Goal: Information Seeking & Learning: Find specific fact

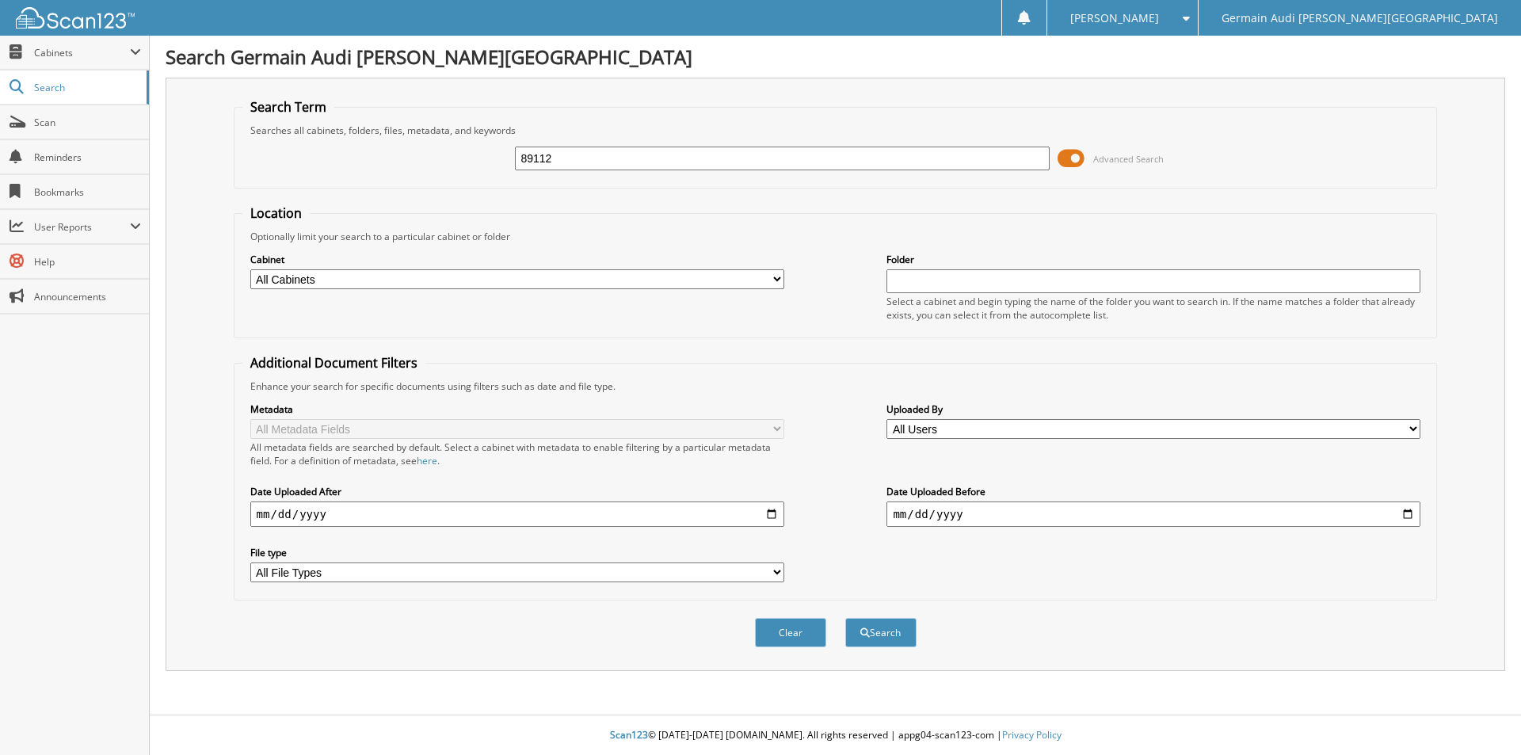
type input "89112"
click at [845, 618] on button "Search" at bounding box center [880, 632] width 71 height 29
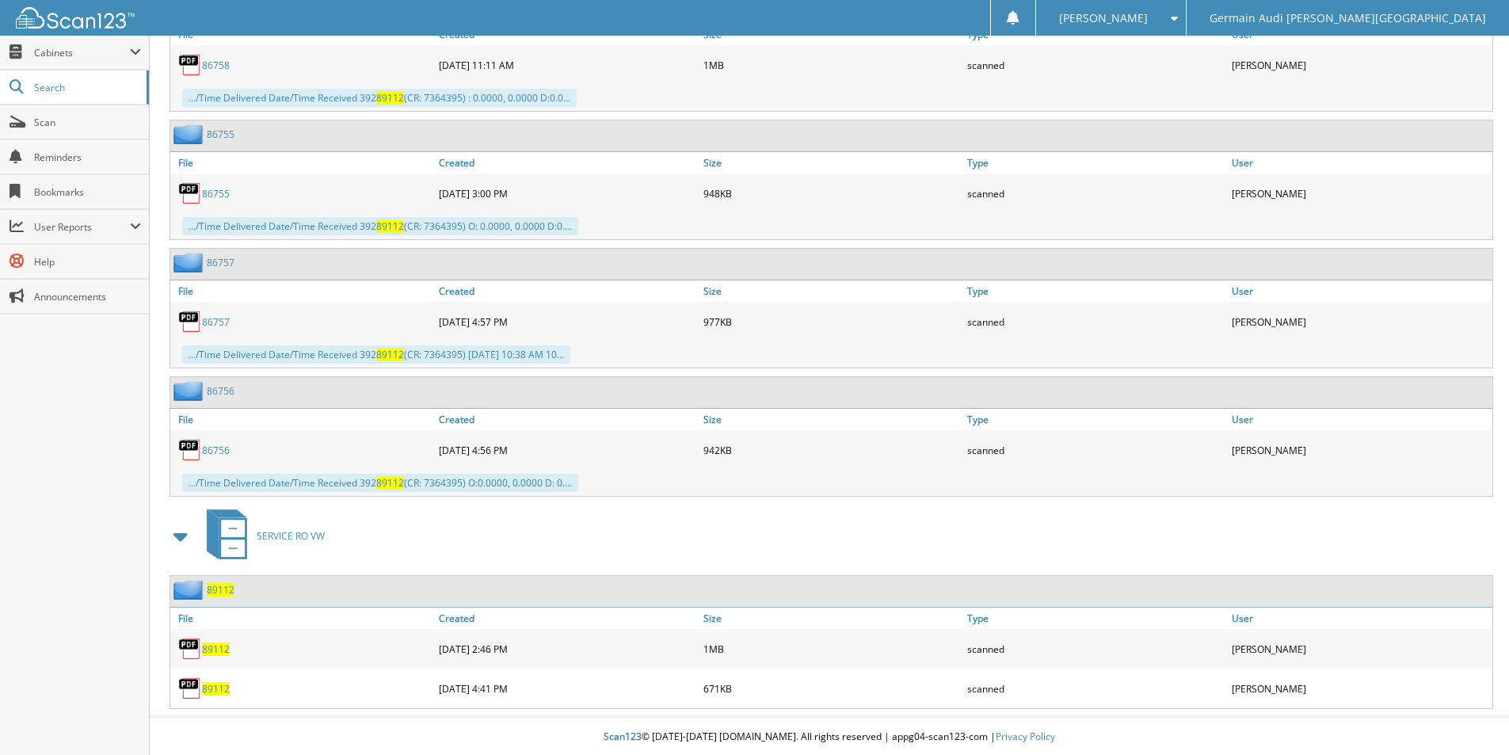
scroll to position [953, 0]
click at [219, 687] on span "89112" at bounding box center [216, 686] width 28 height 13
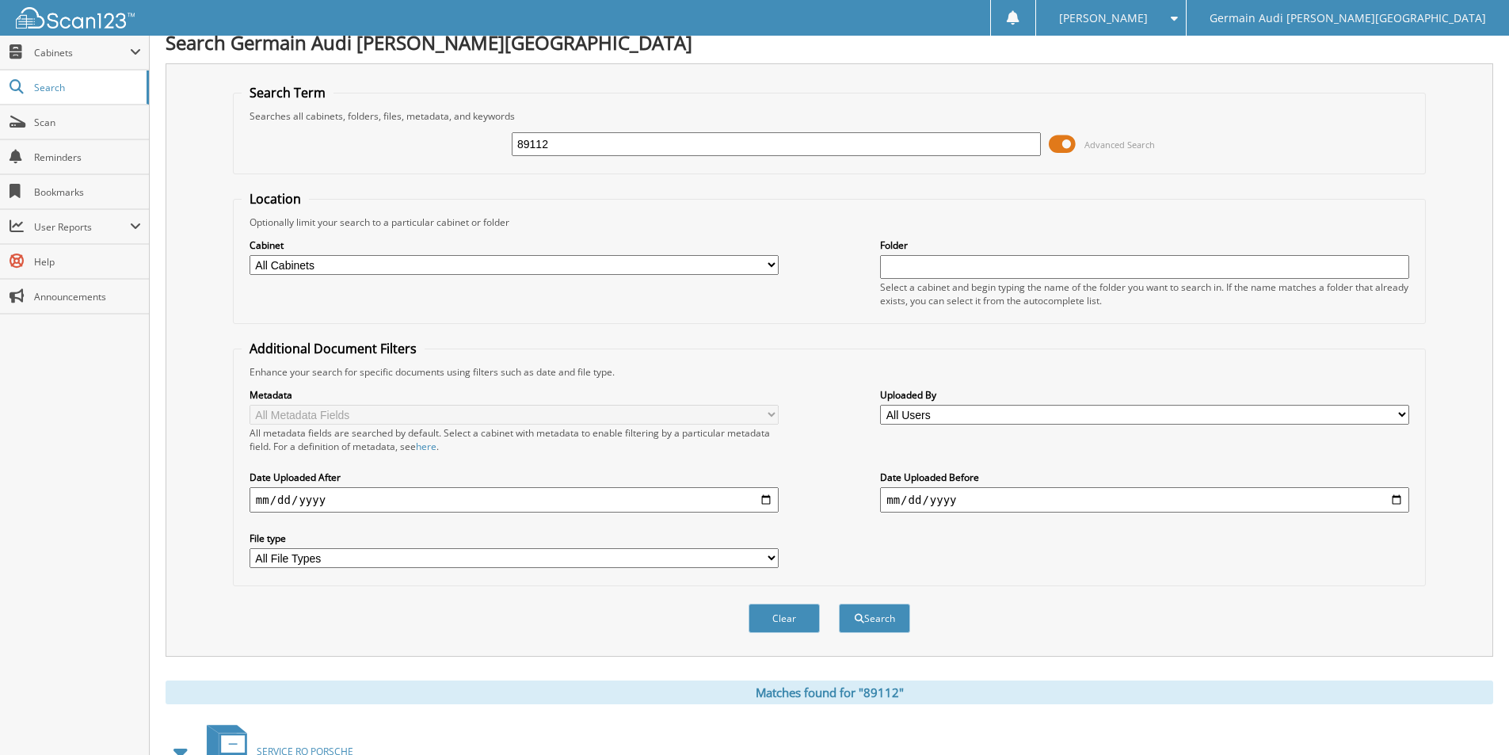
scroll to position [2, 0]
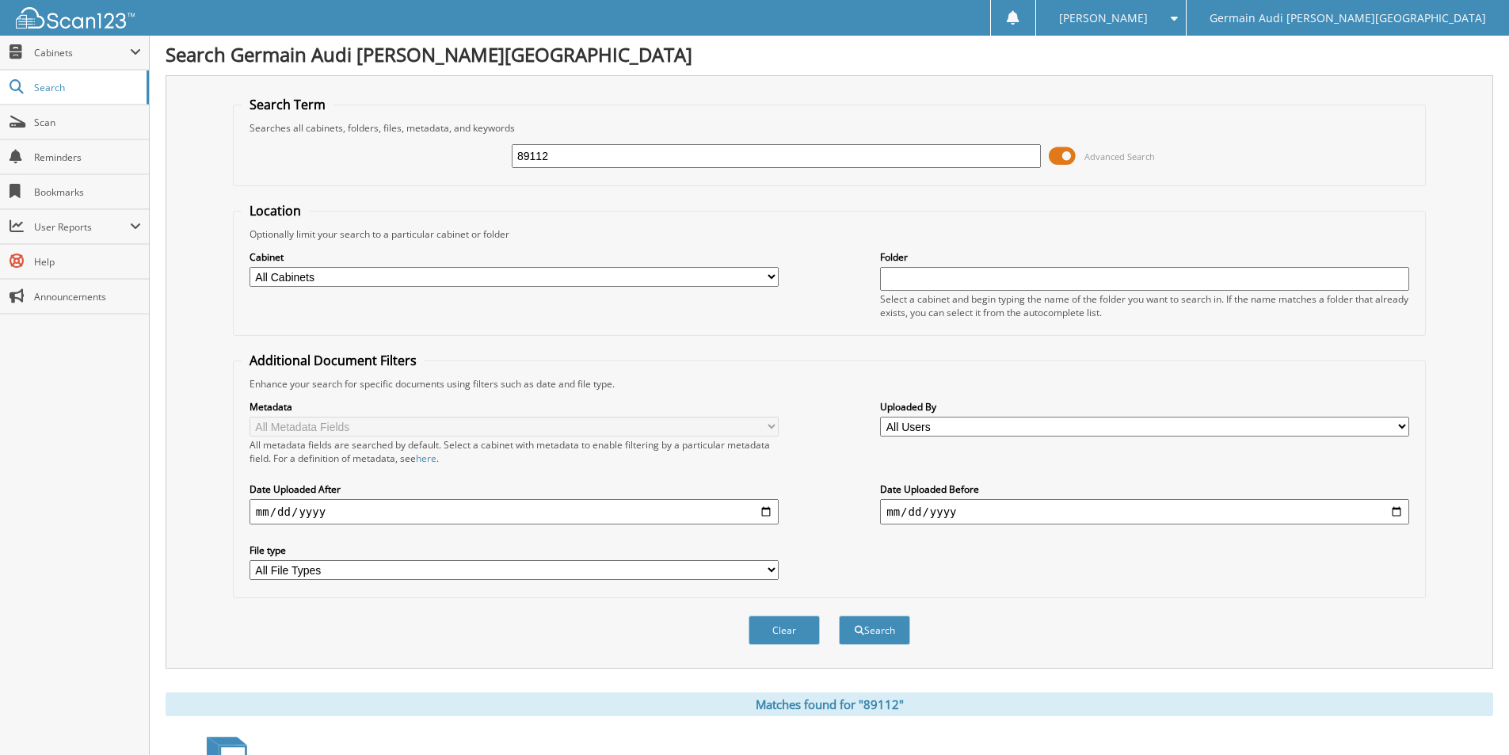
click at [577, 158] on input "89112" at bounding box center [776, 156] width 529 height 24
type input "89113"
click at [839, 615] on button "Search" at bounding box center [874, 629] width 71 height 29
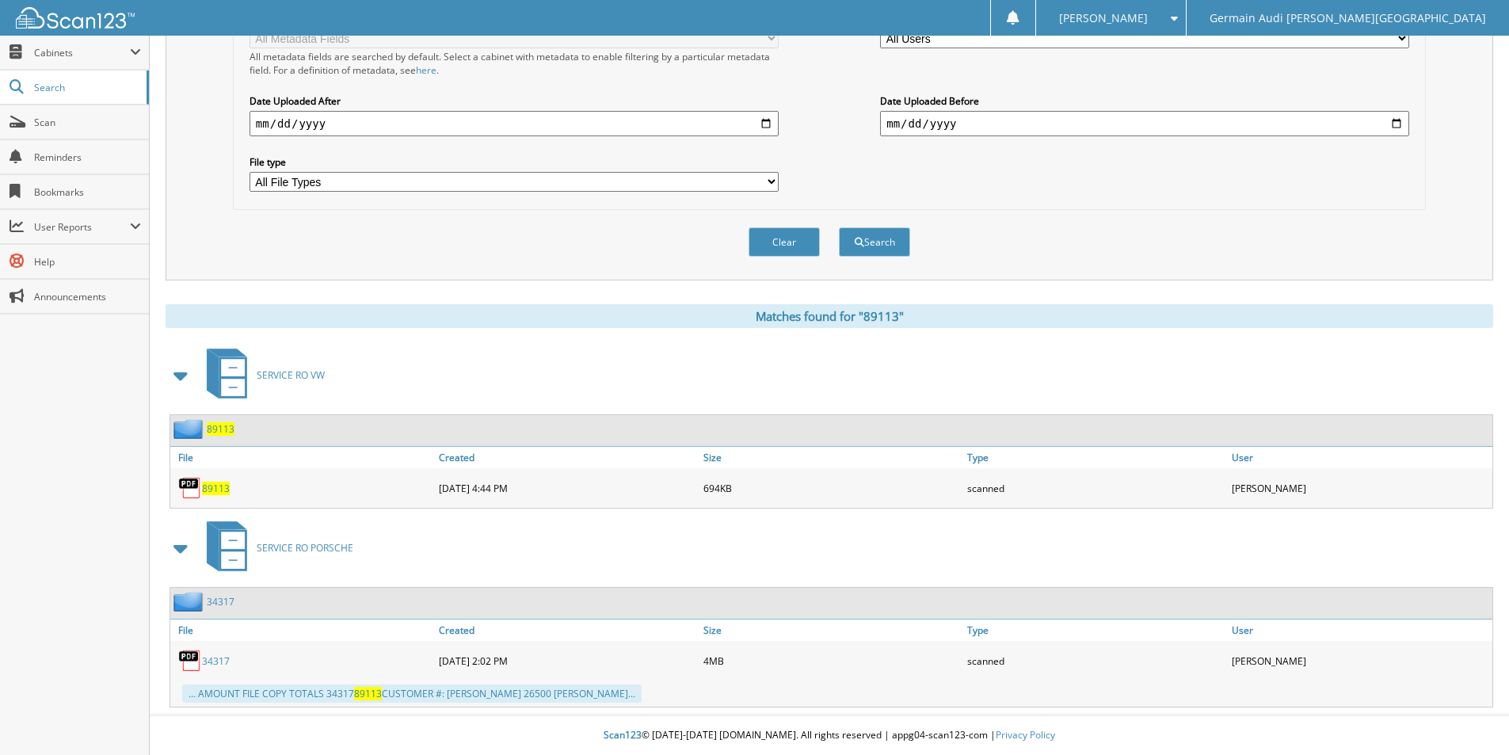
click at [219, 486] on span "89113" at bounding box center [216, 488] width 28 height 13
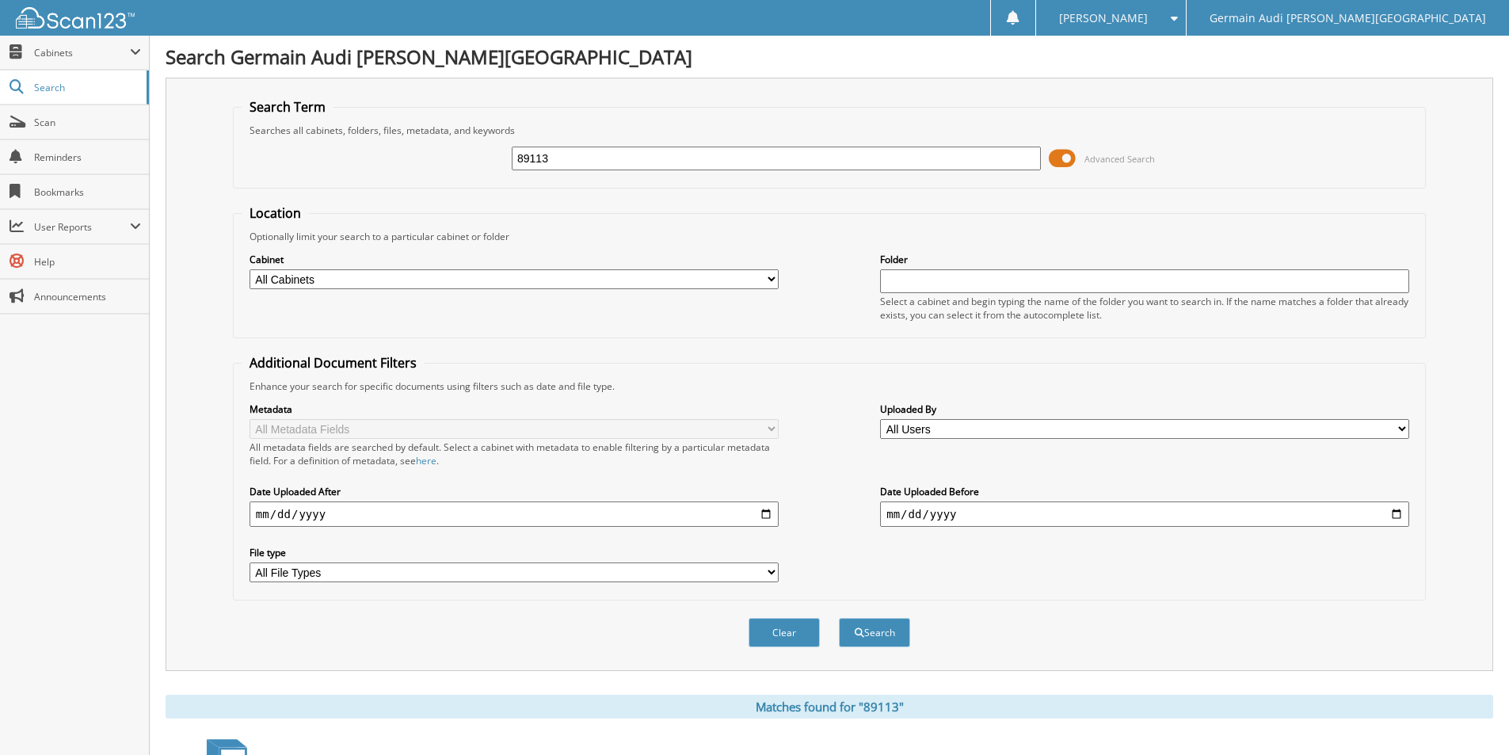
click at [669, 161] on input "89113" at bounding box center [776, 159] width 529 height 24
type input "89146"
click at [839, 618] on button "Search" at bounding box center [874, 632] width 71 height 29
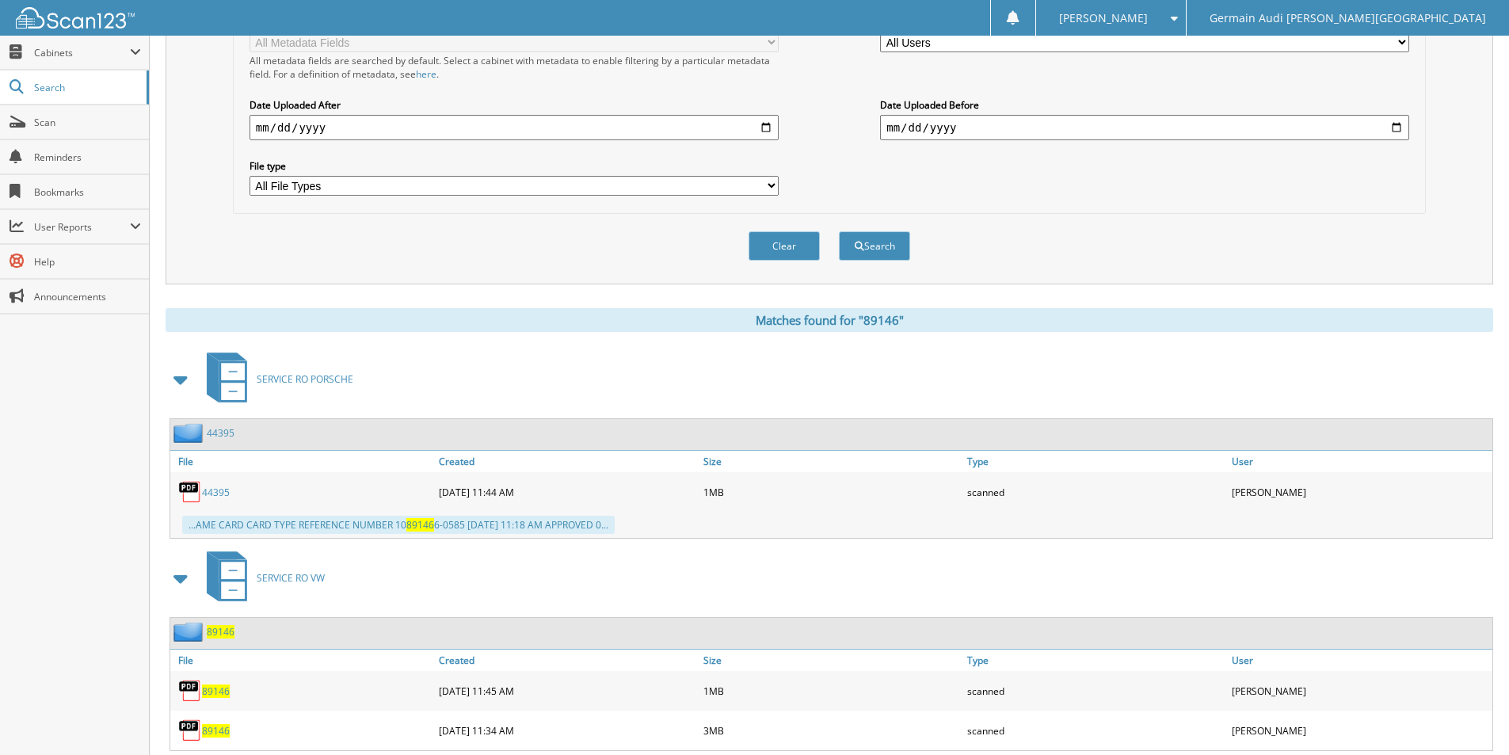
scroll to position [396, 0]
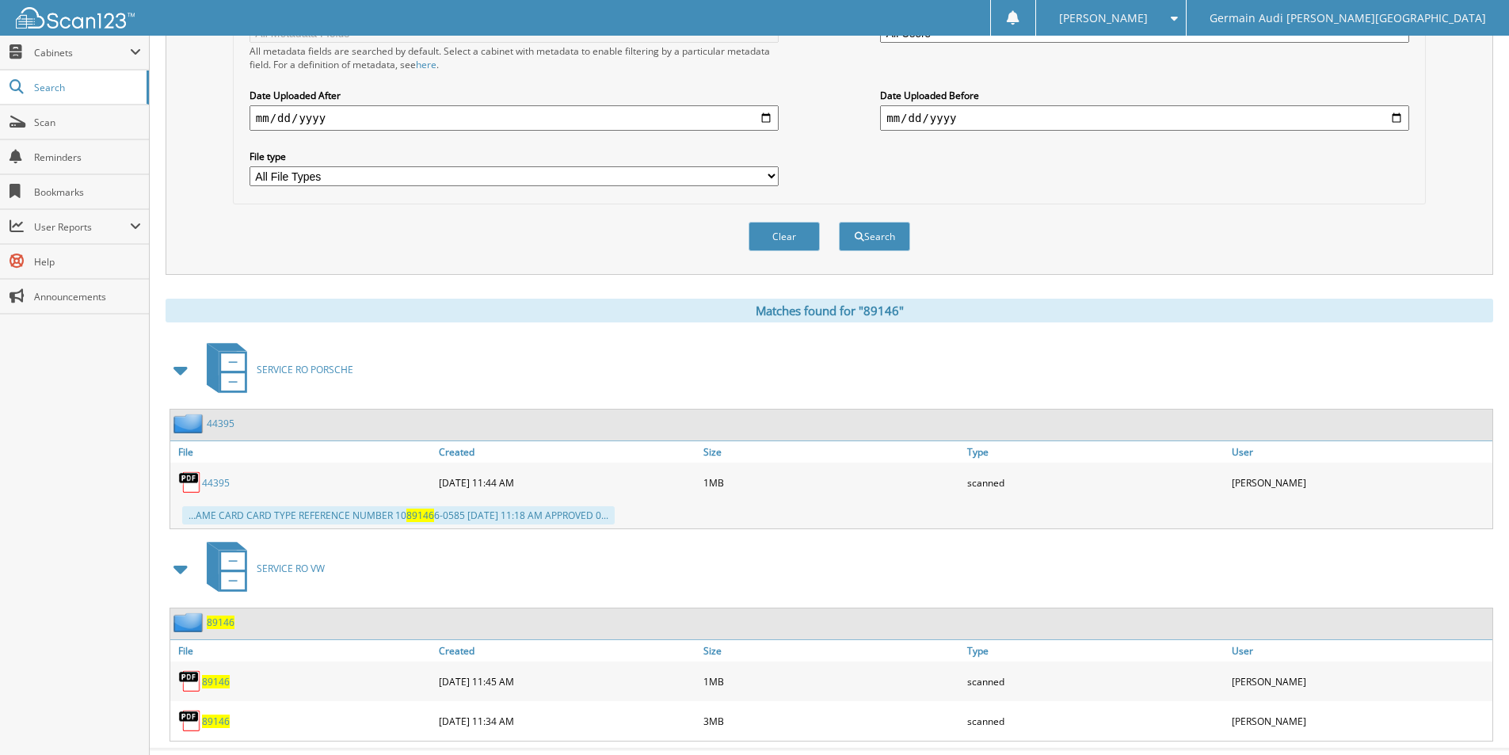
click at [215, 723] on span "89146" at bounding box center [216, 720] width 28 height 13
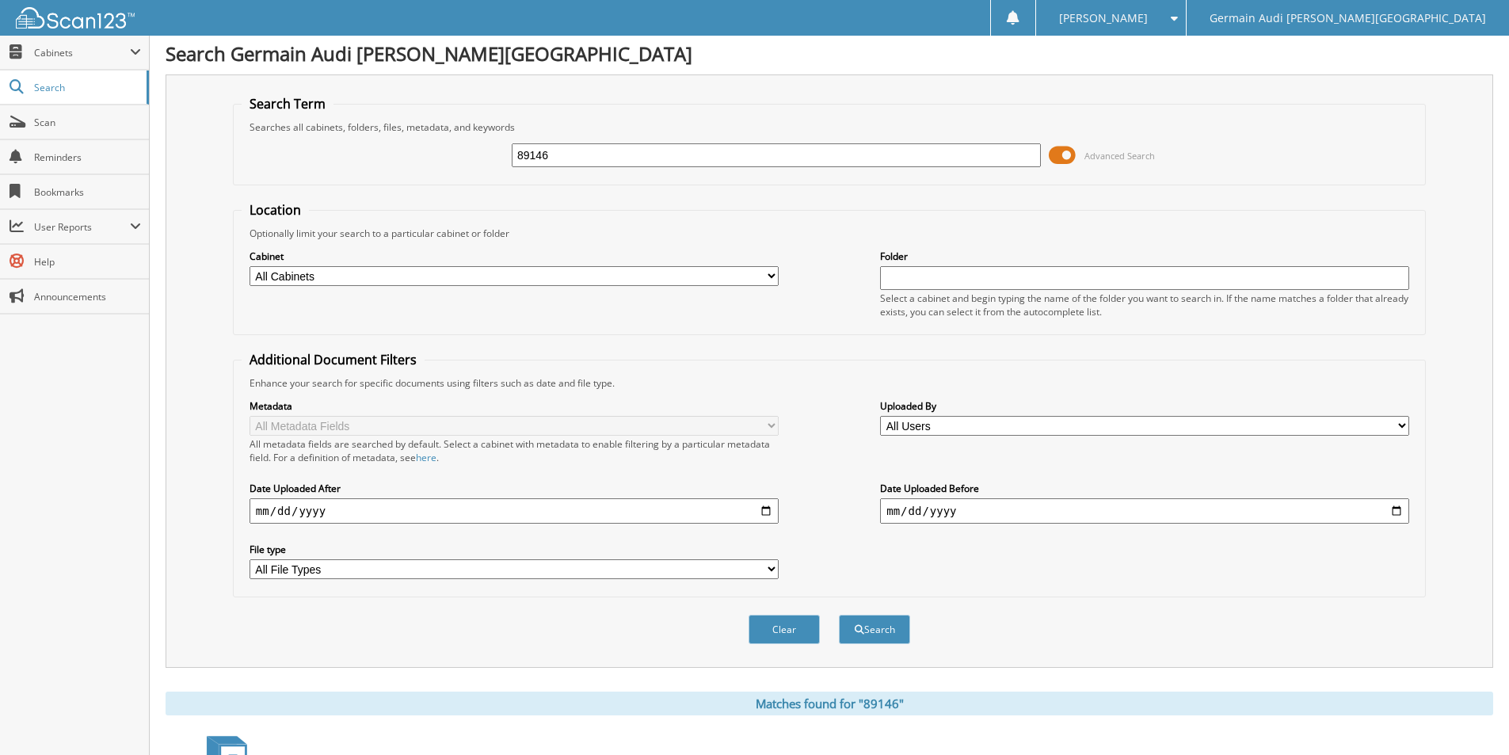
scroll to position [0, 0]
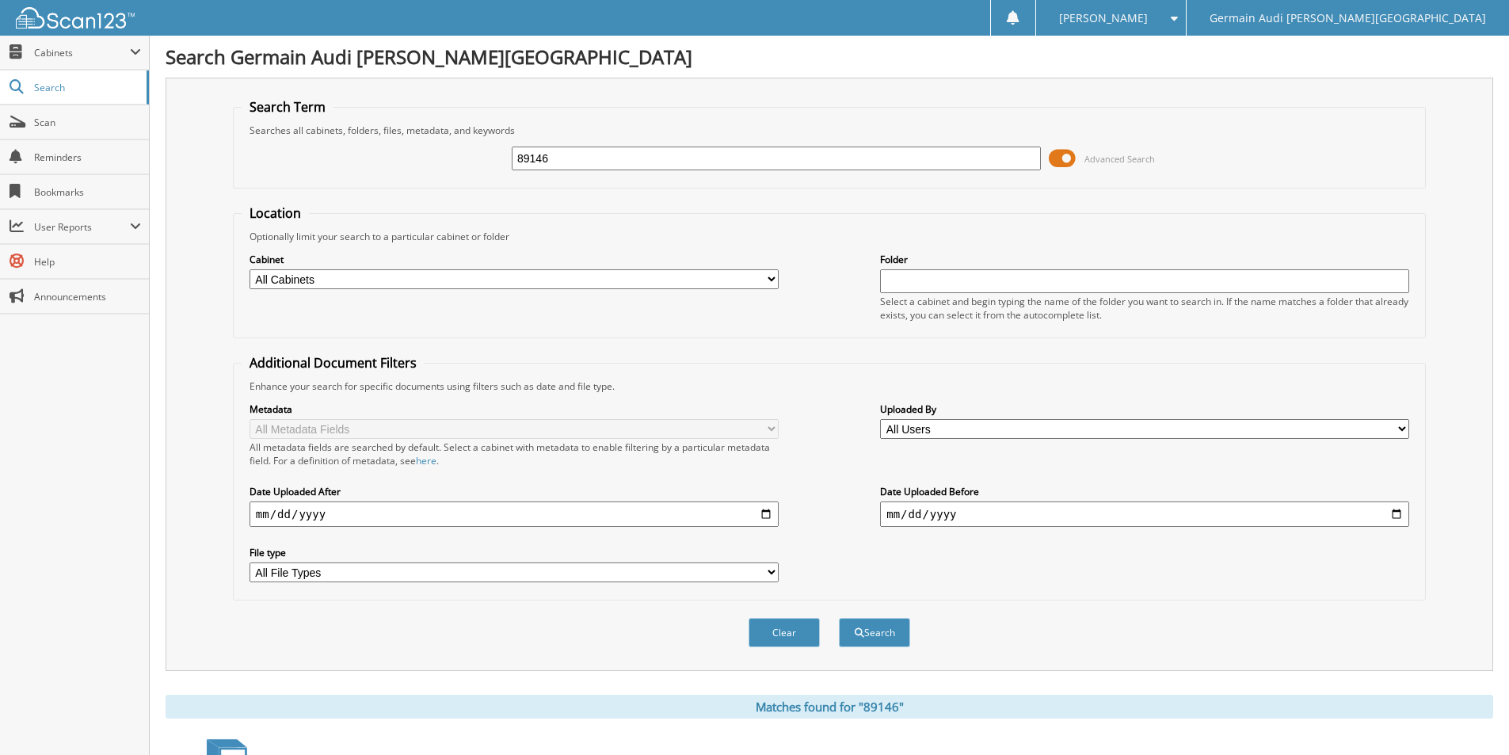
click at [562, 155] on input "89146" at bounding box center [776, 159] width 529 height 24
type input "89050"
click at [839, 618] on button "Search" at bounding box center [874, 632] width 71 height 29
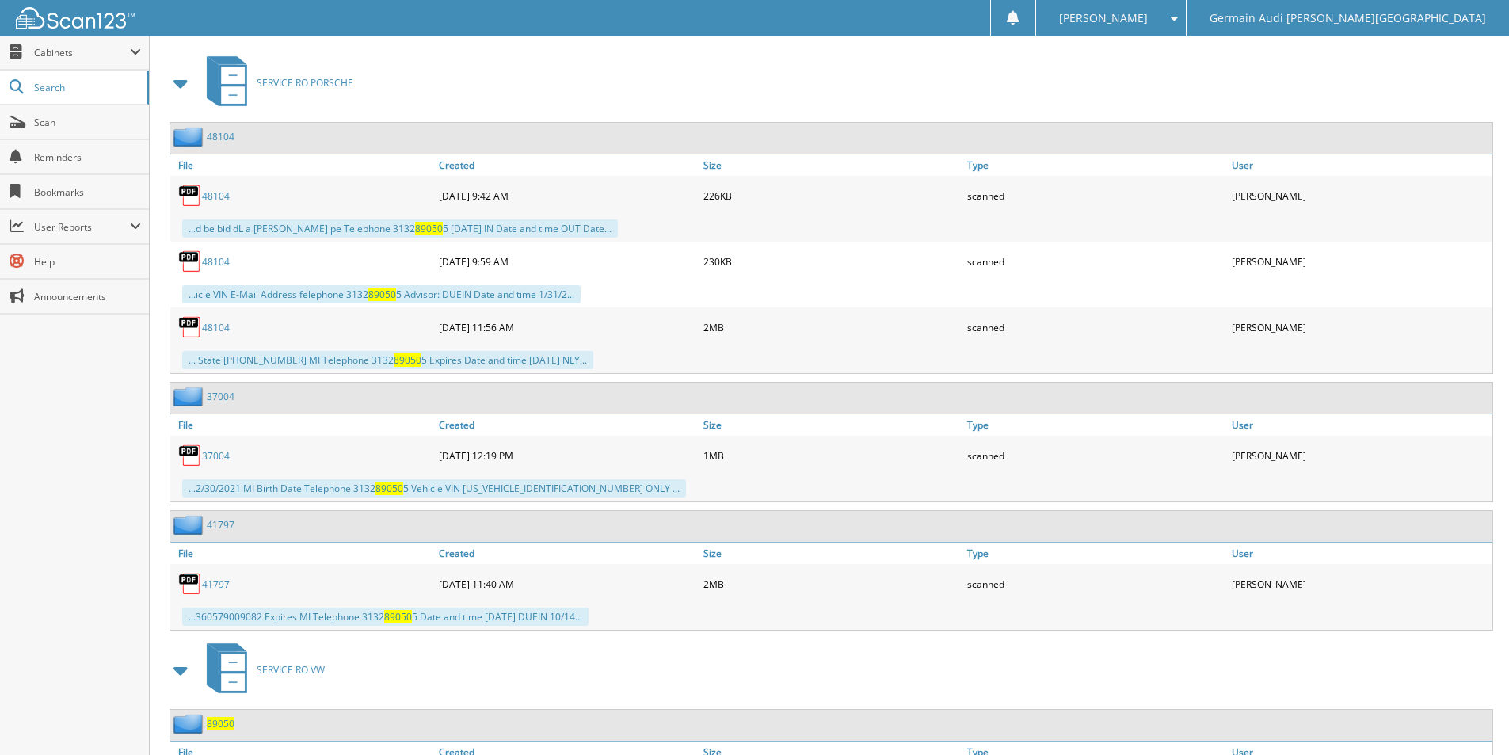
scroll to position [952, 0]
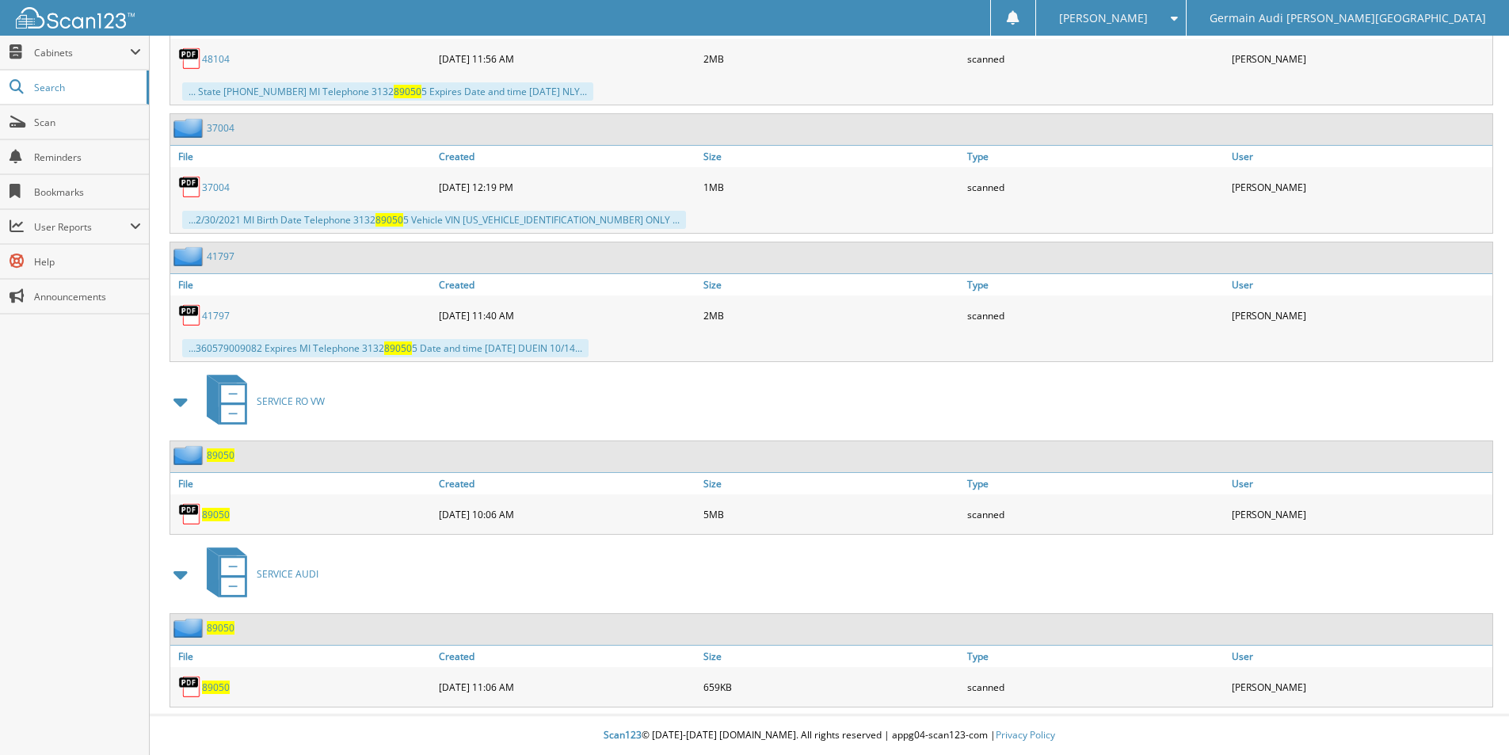
click at [211, 516] on span "89050" at bounding box center [216, 514] width 28 height 13
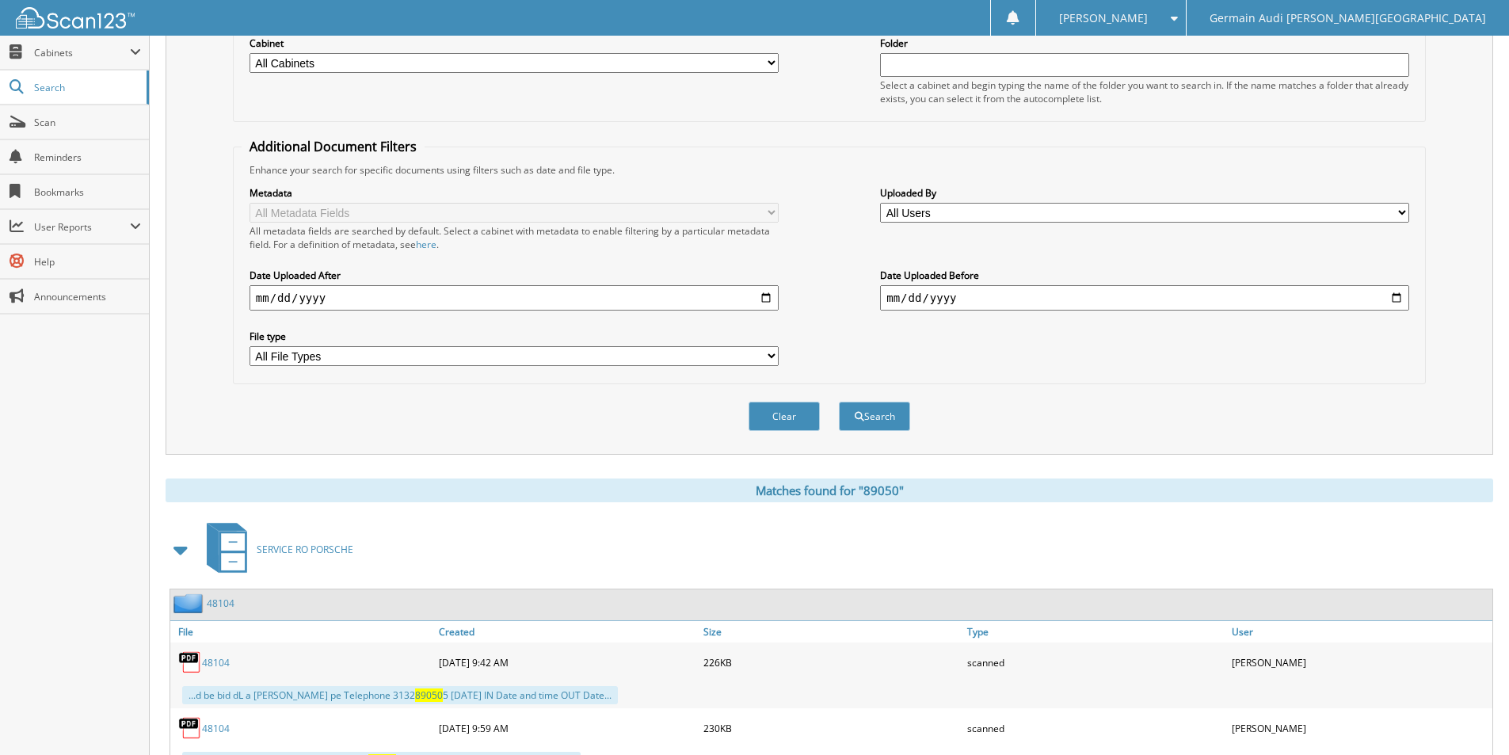
scroll to position [0, 0]
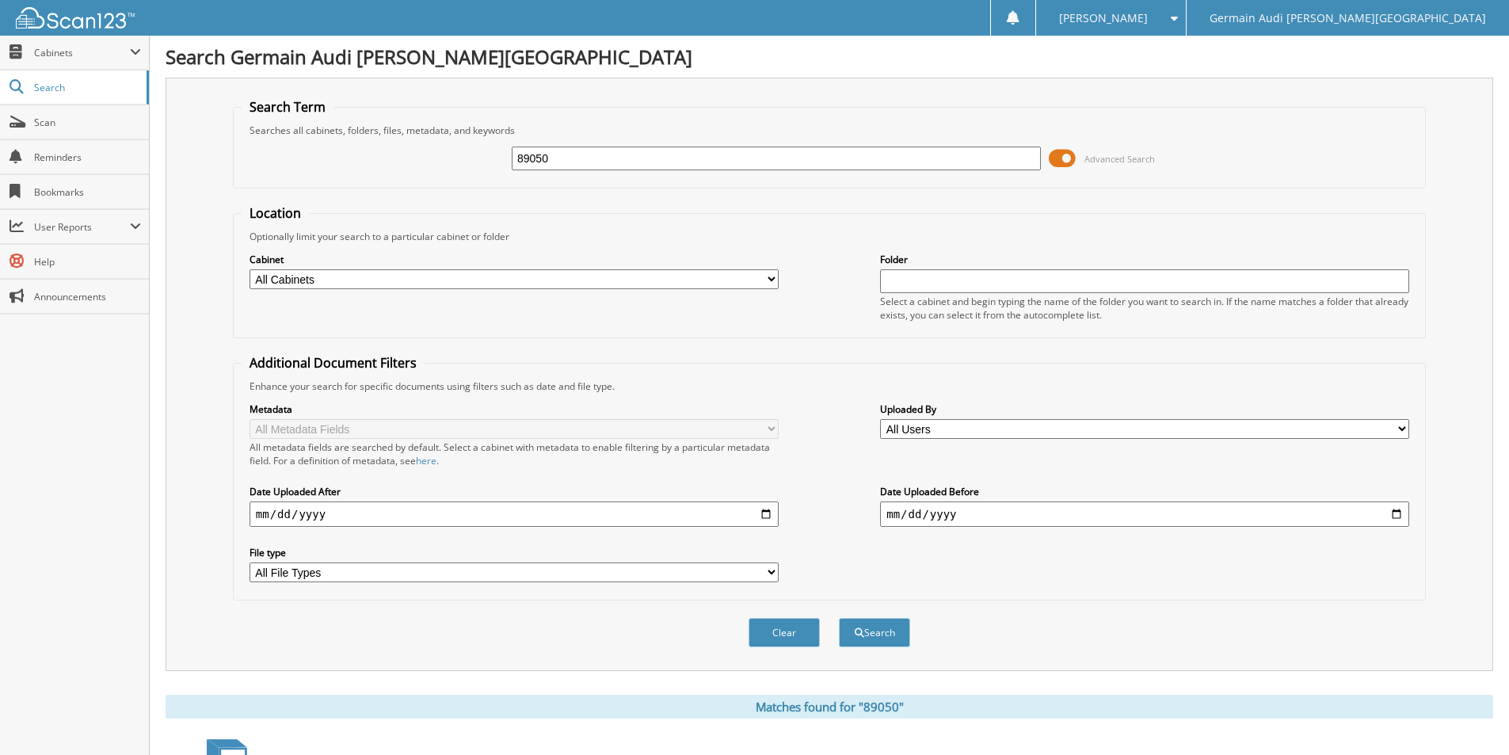
click at [560, 160] on input "89050" at bounding box center [776, 159] width 529 height 24
type input "89123"
click at [883, 629] on button "Search" at bounding box center [874, 632] width 71 height 29
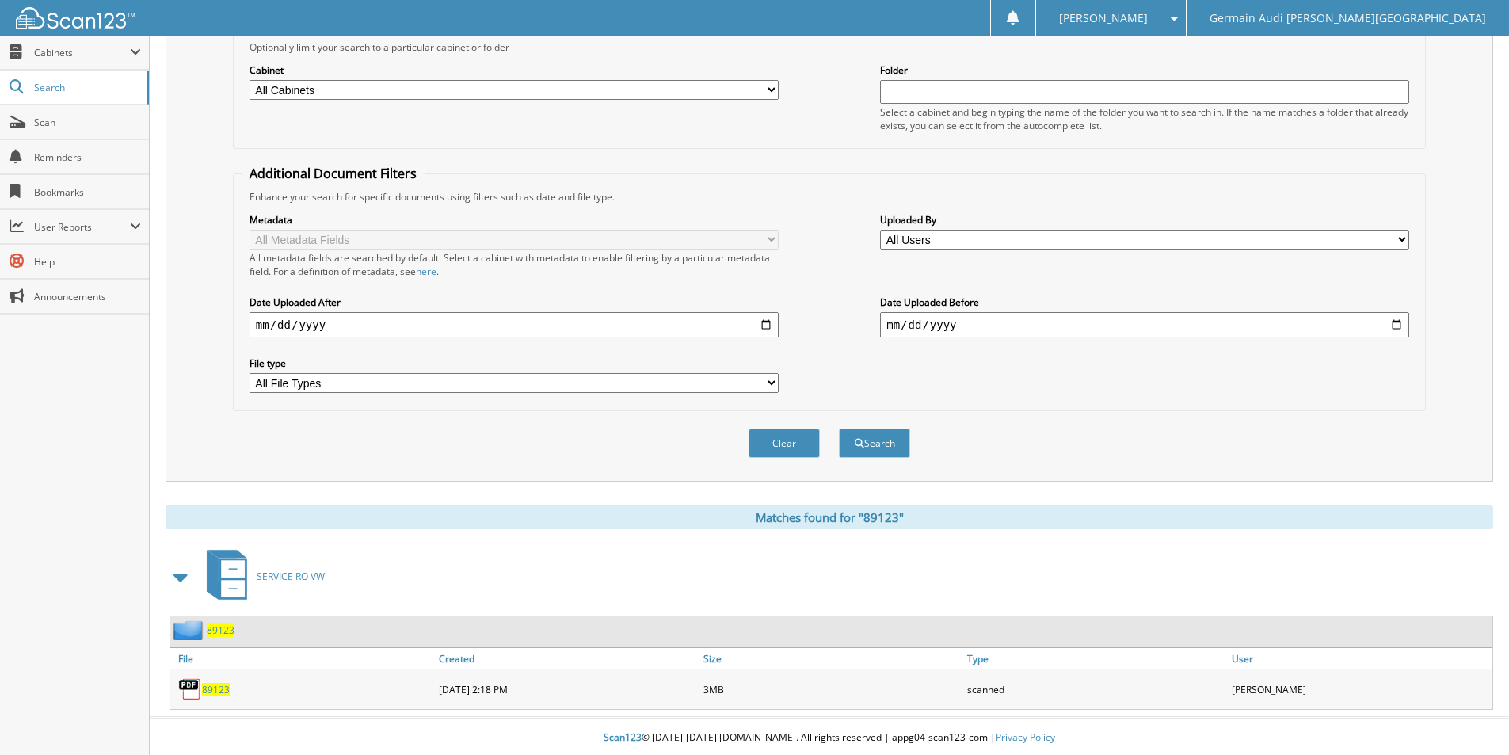
scroll to position [192, 0]
click at [216, 687] on span "89123" at bounding box center [216, 686] width 28 height 13
drag, startPoint x: 216, startPoint y: 687, endPoint x: 230, endPoint y: 569, distance: 118.9
click at [215, 680] on link "89123" at bounding box center [216, 686] width 28 height 13
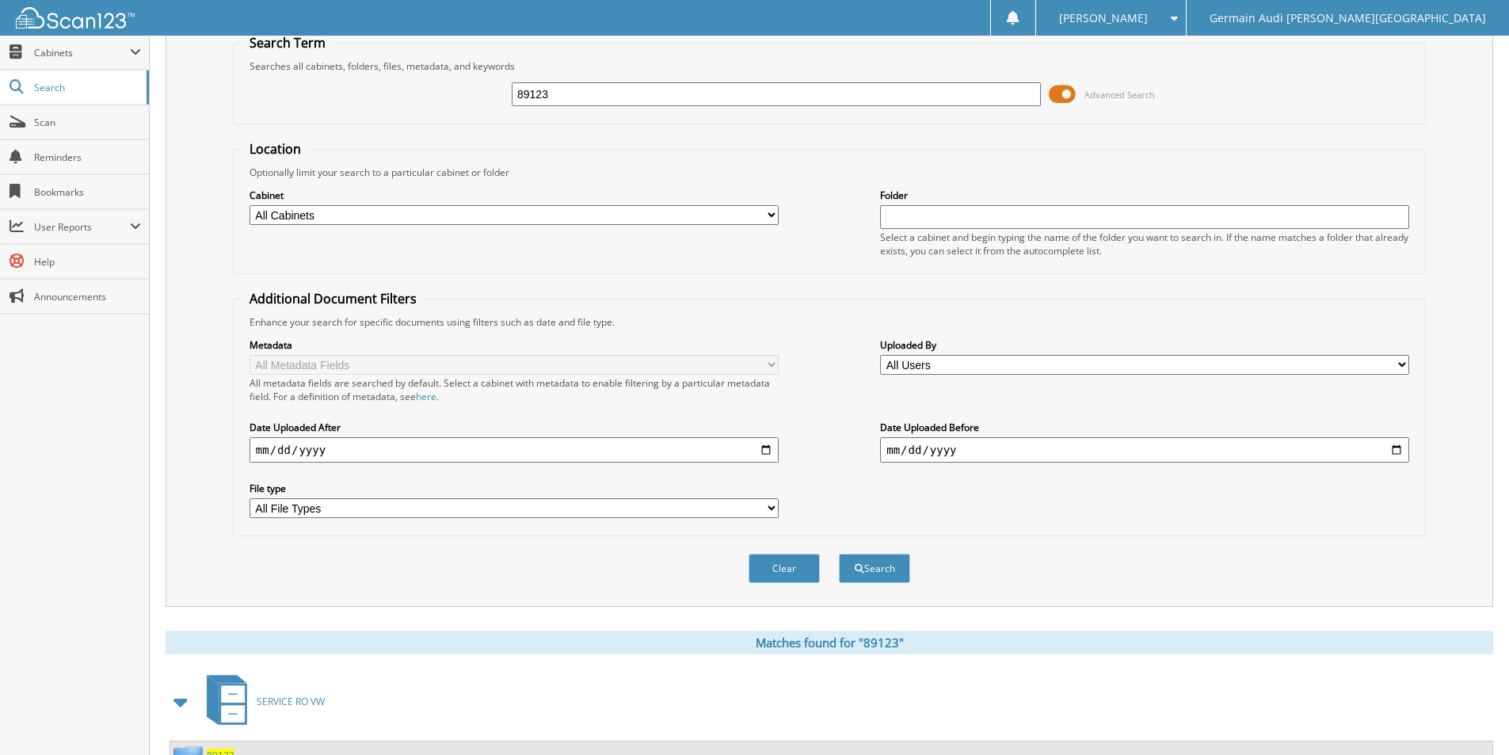
scroll to position [0, 0]
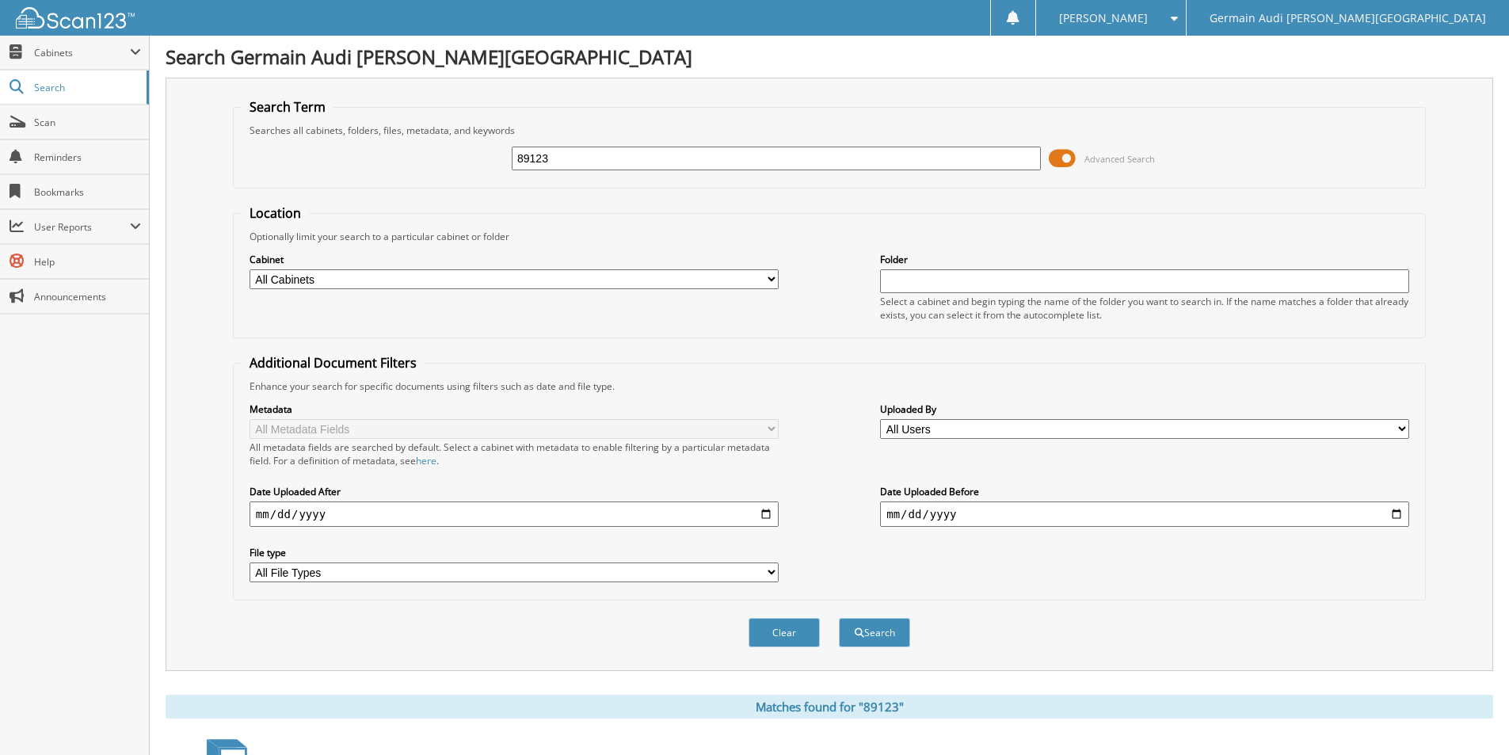
click at [562, 162] on input "89123" at bounding box center [776, 159] width 529 height 24
type input "89136"
click at [877, 636] on button "Search" at bounding box center [874, 632] width 71 height 29
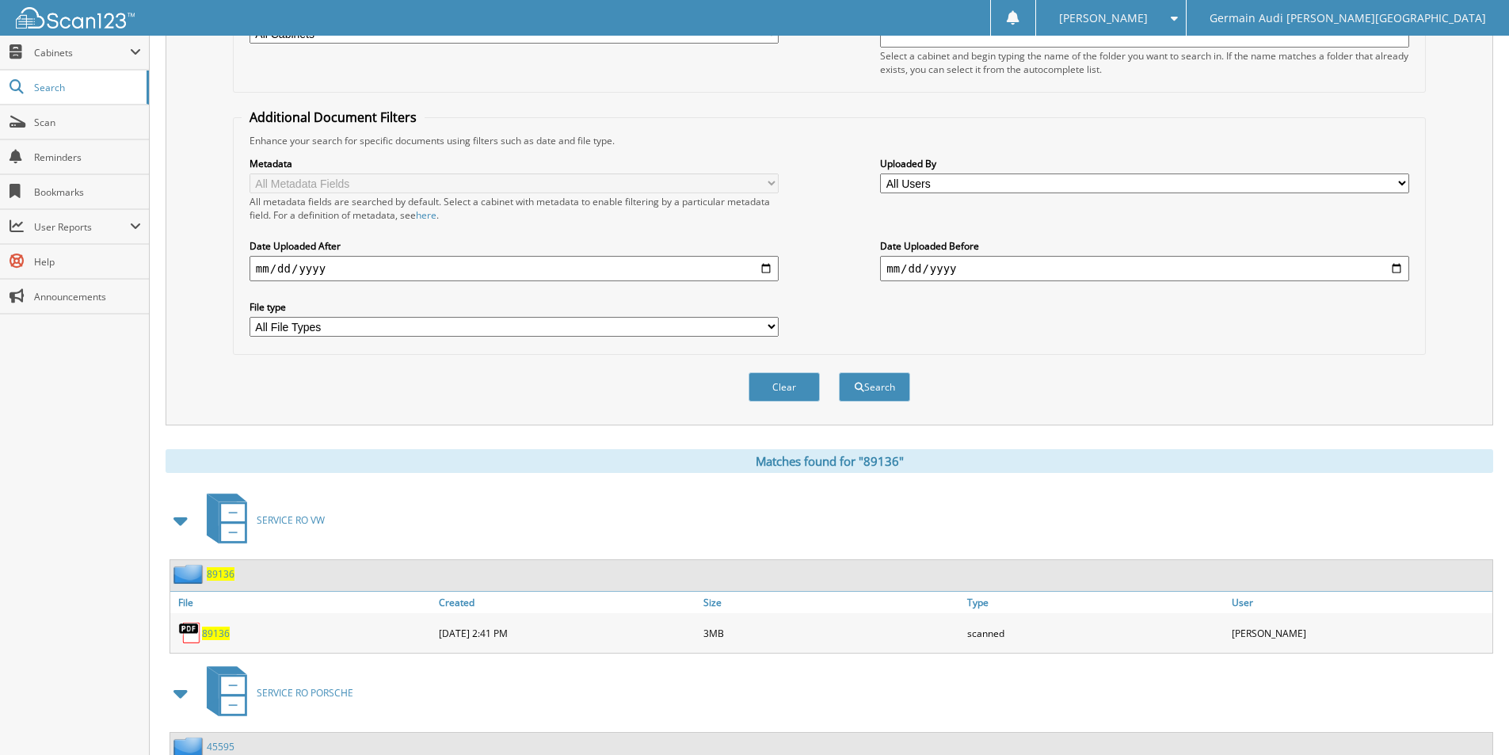
scroll to position [391, 0]
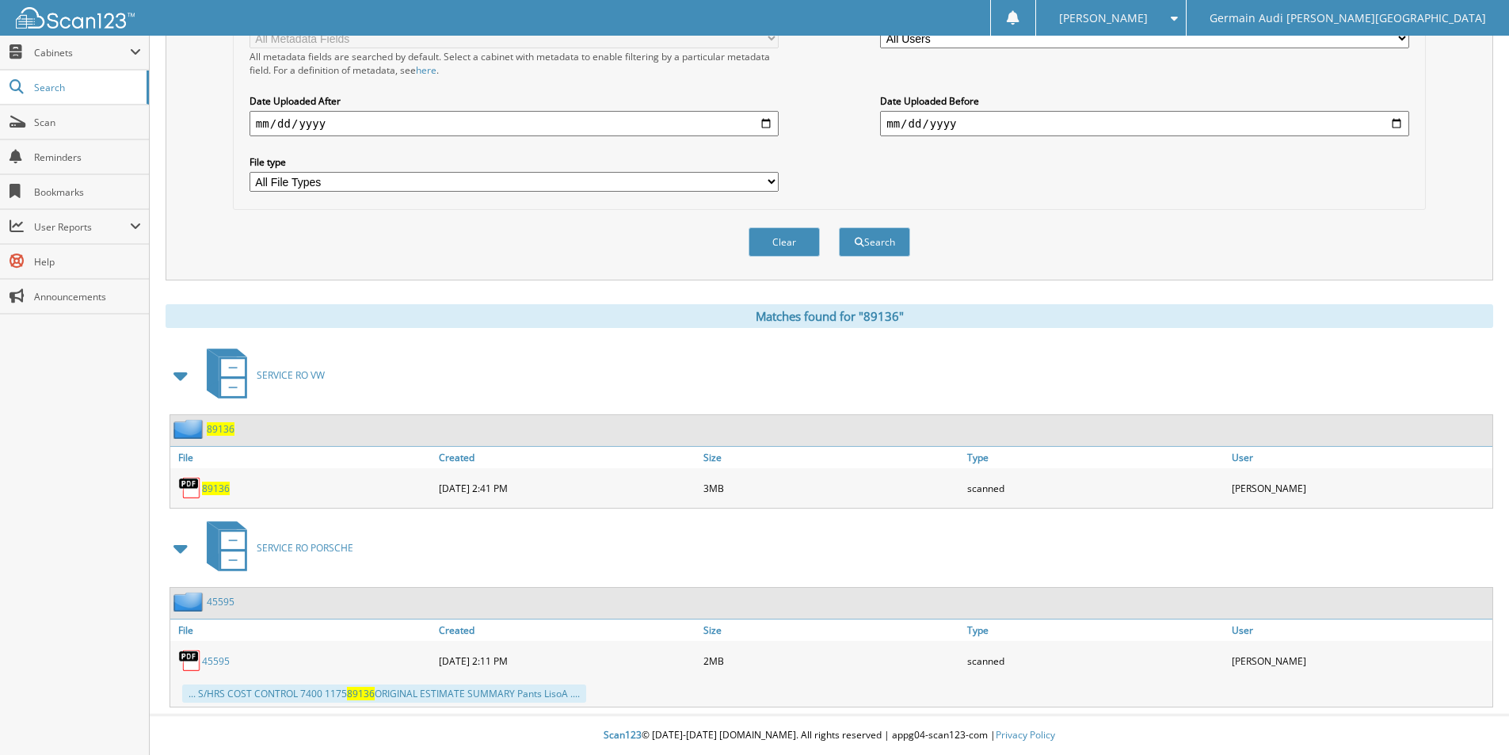
click at [219, 489] on span "89136" at bounding box center [216, 488] width 28 height 13
click at [219, 490] on span "89136" at bounding box center [216, 488] width 28 height 13
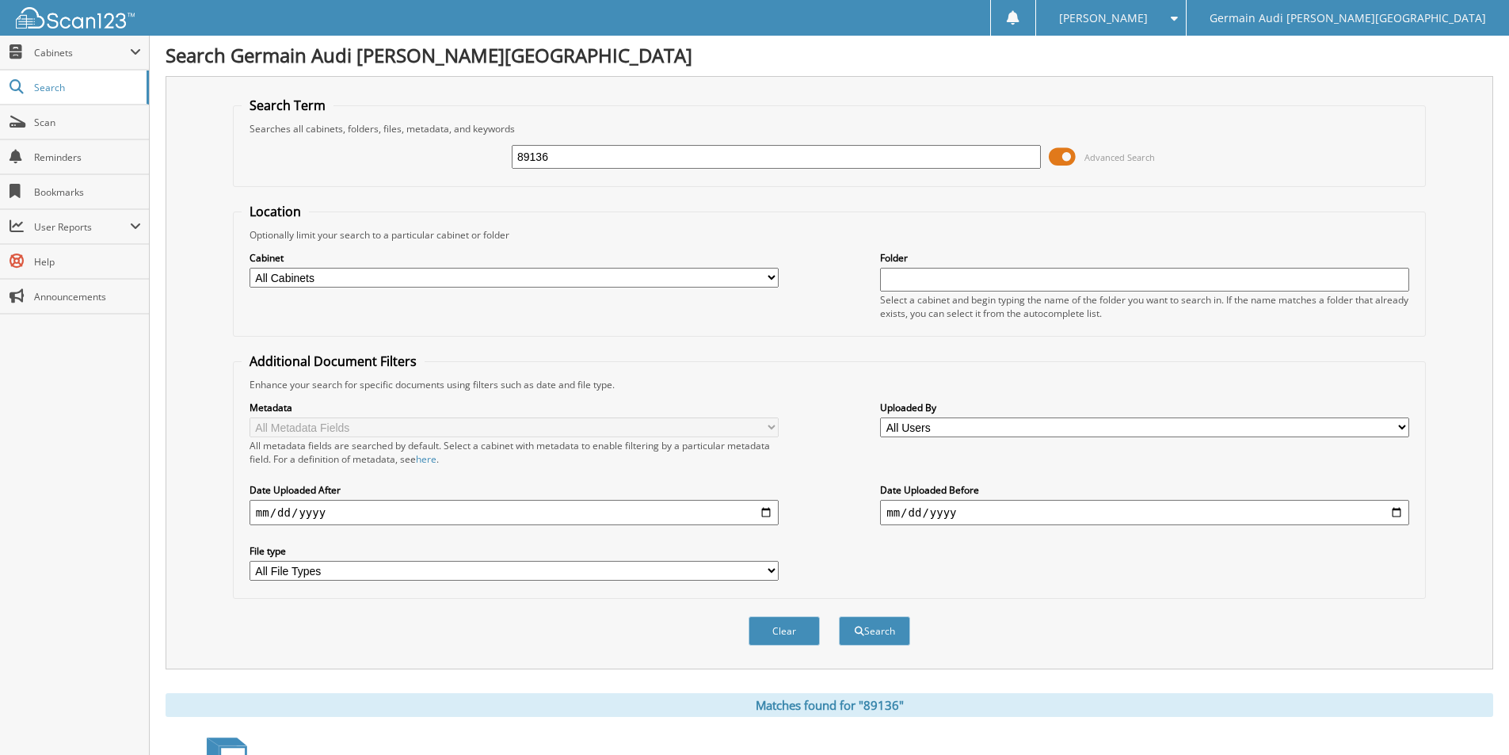
scroll to position [0, 0]
click at [569, 163] on input "89136" at bounding box center [776, 159] width 529 height 24
type input "88826"
click at [839, 618] on button "Search" at bounding box center [874, 632] width 71 height 29
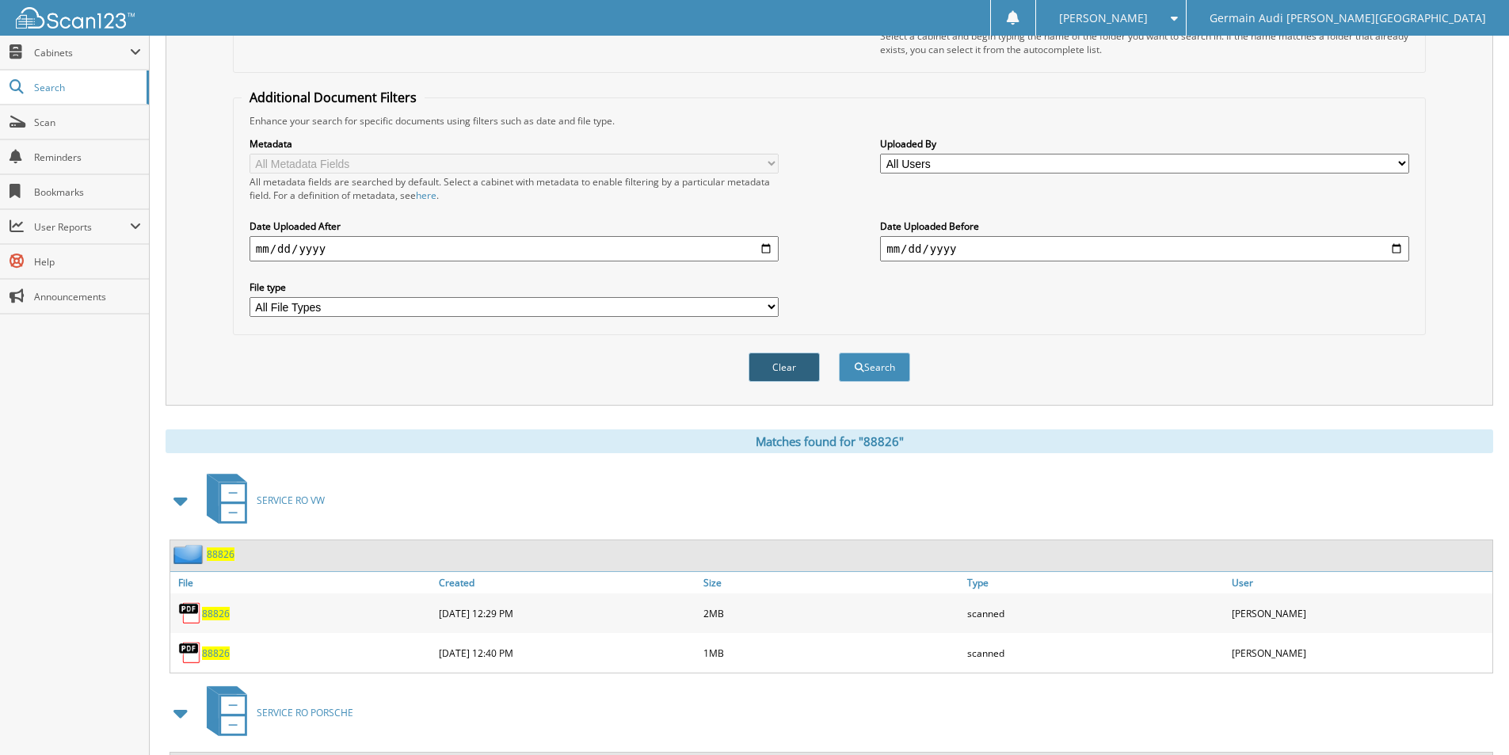
scroll to position [317, 0]
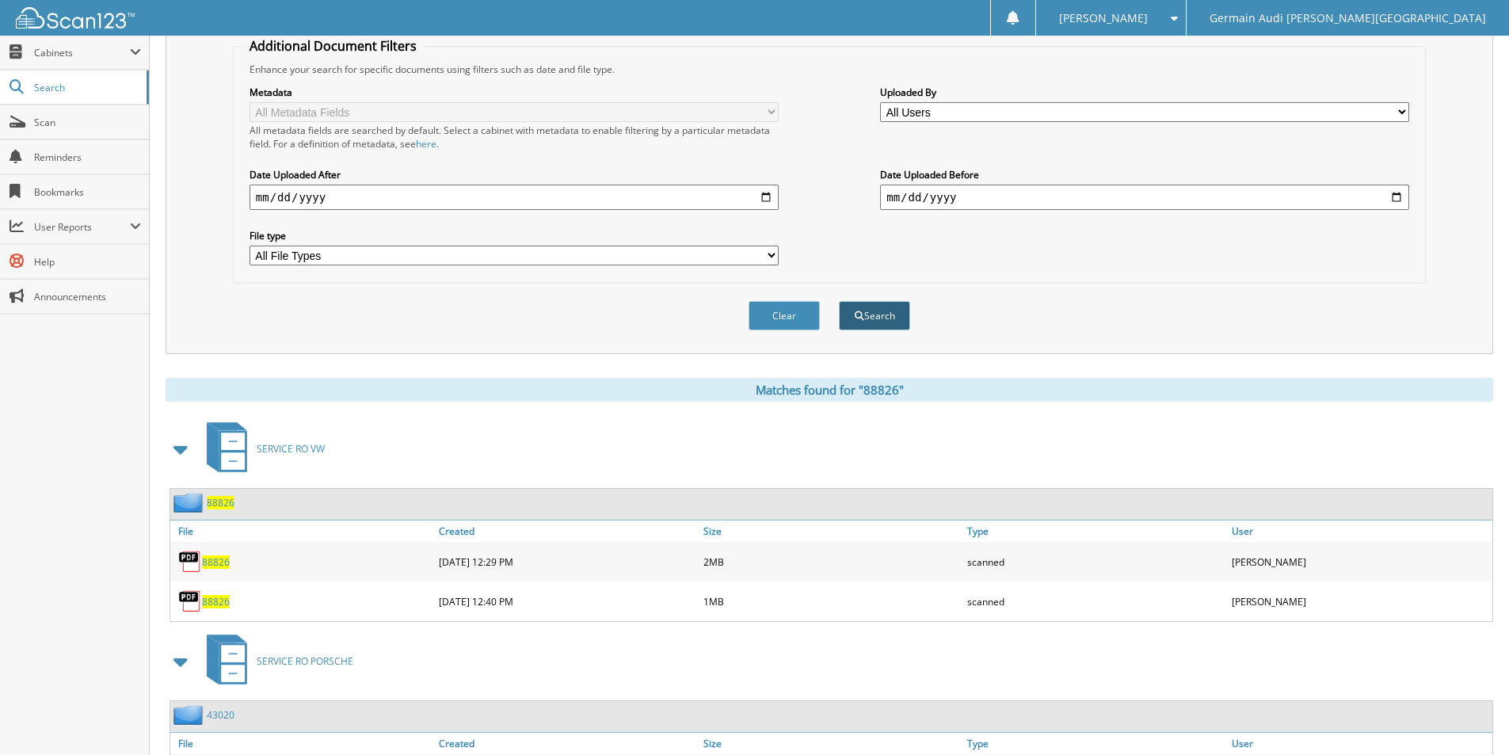
click at [883, 319] on button "Search" at bounding box center [874, 315] width 71 height 29
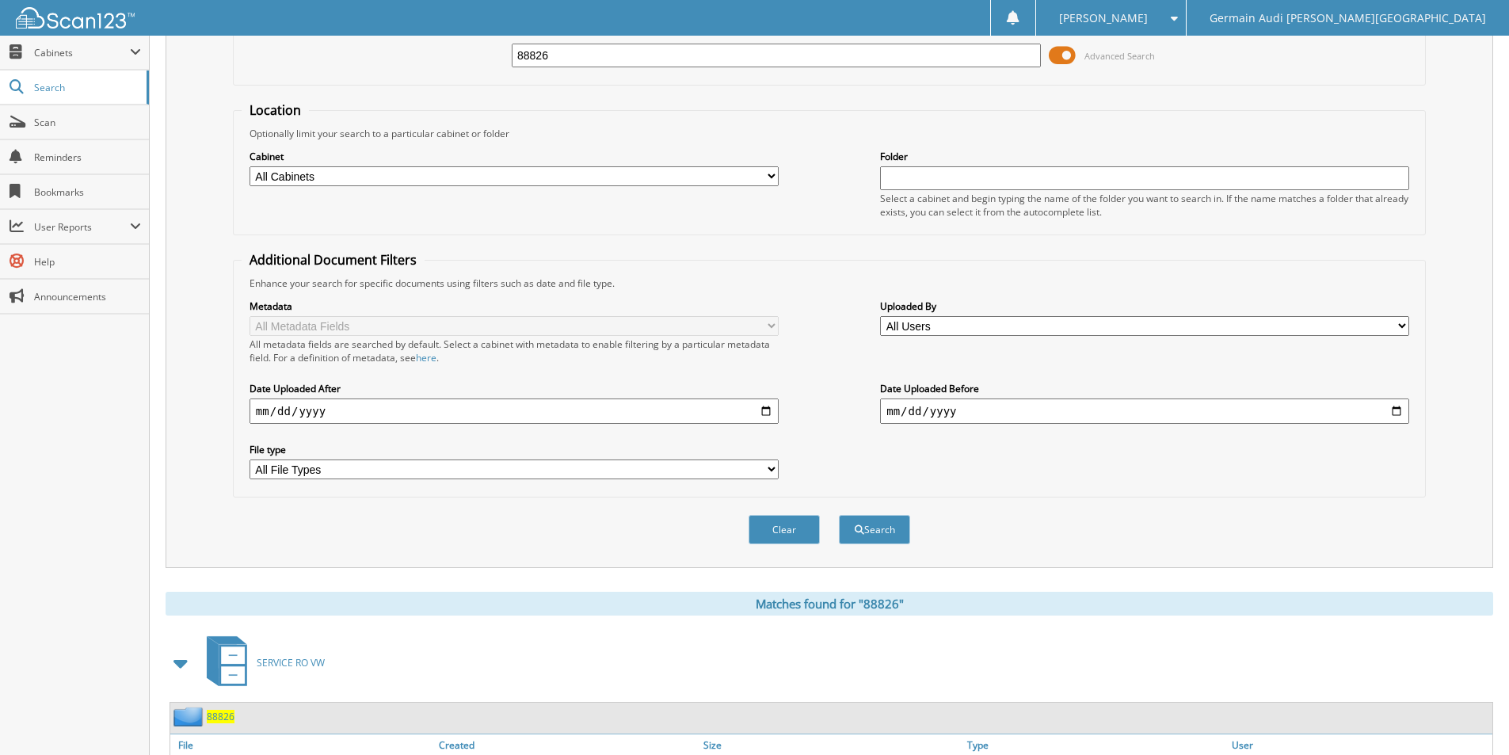
scroll to position [431, 0]
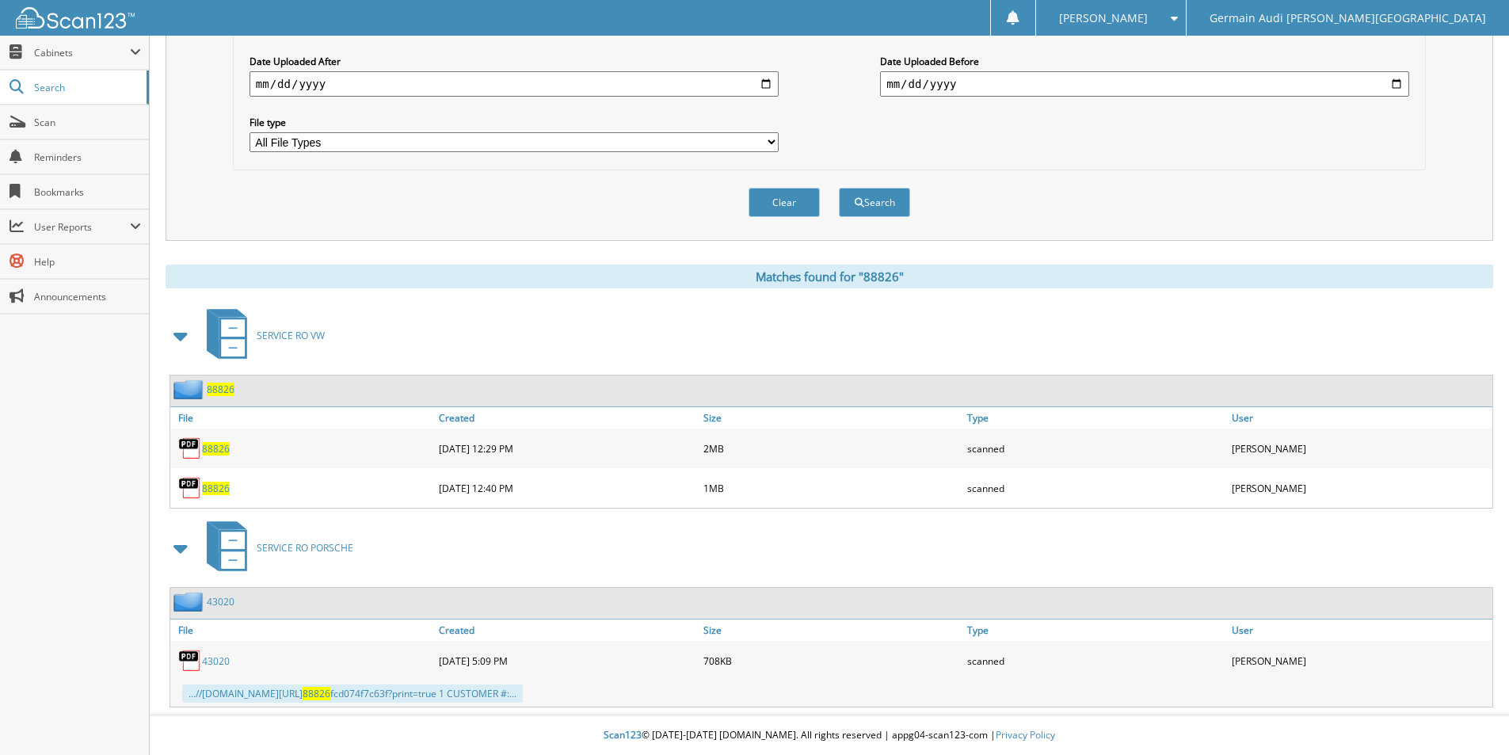
click at [215, 488] on span "88826" at bounding box center [216, 488] width 28 height 13
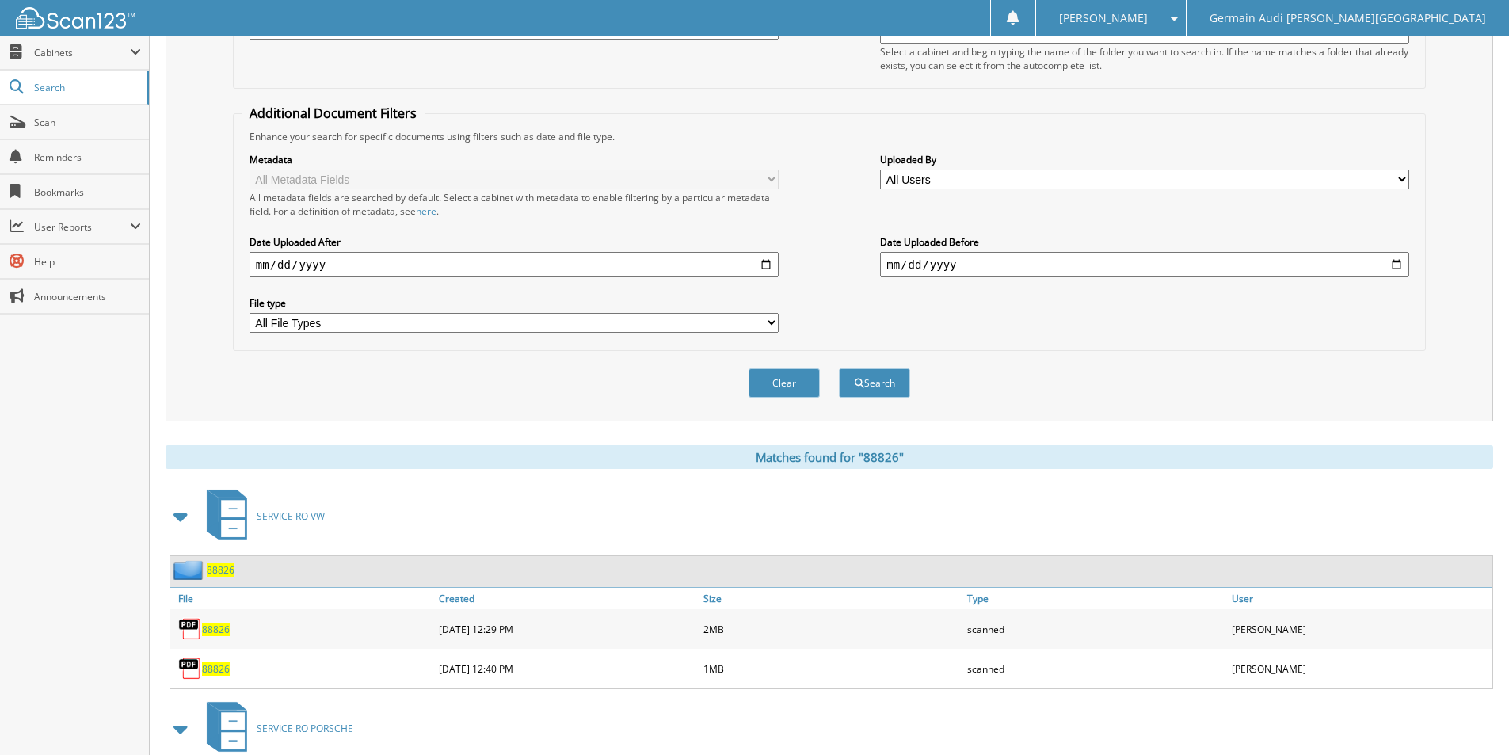
scroll to position [0, 0]
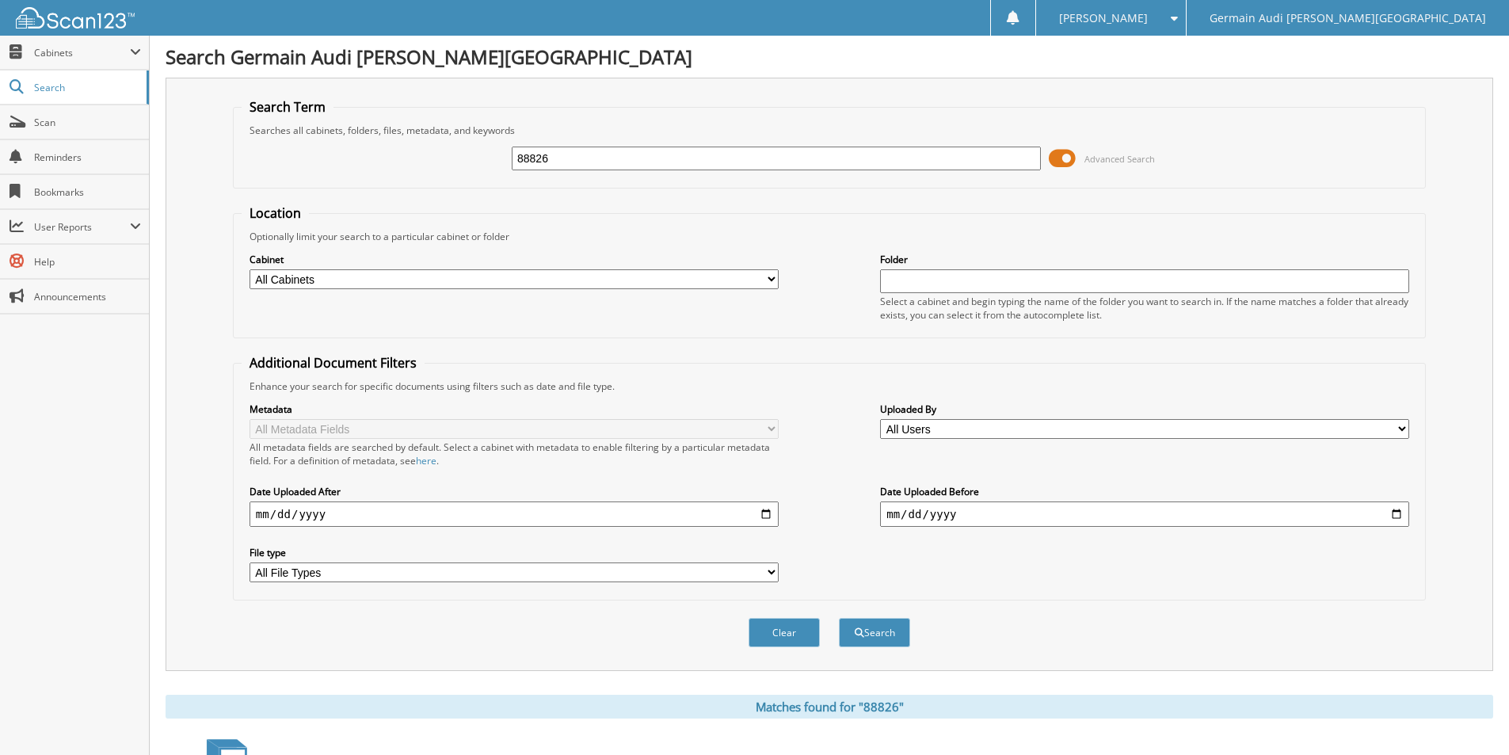
click at [560, 158] on input "88826" at bounding box center [776, 159] width 529 height 24
type input "89055"
click at [863, 637] on button "Search" at bounding box center [874, 632] width 71 height 29
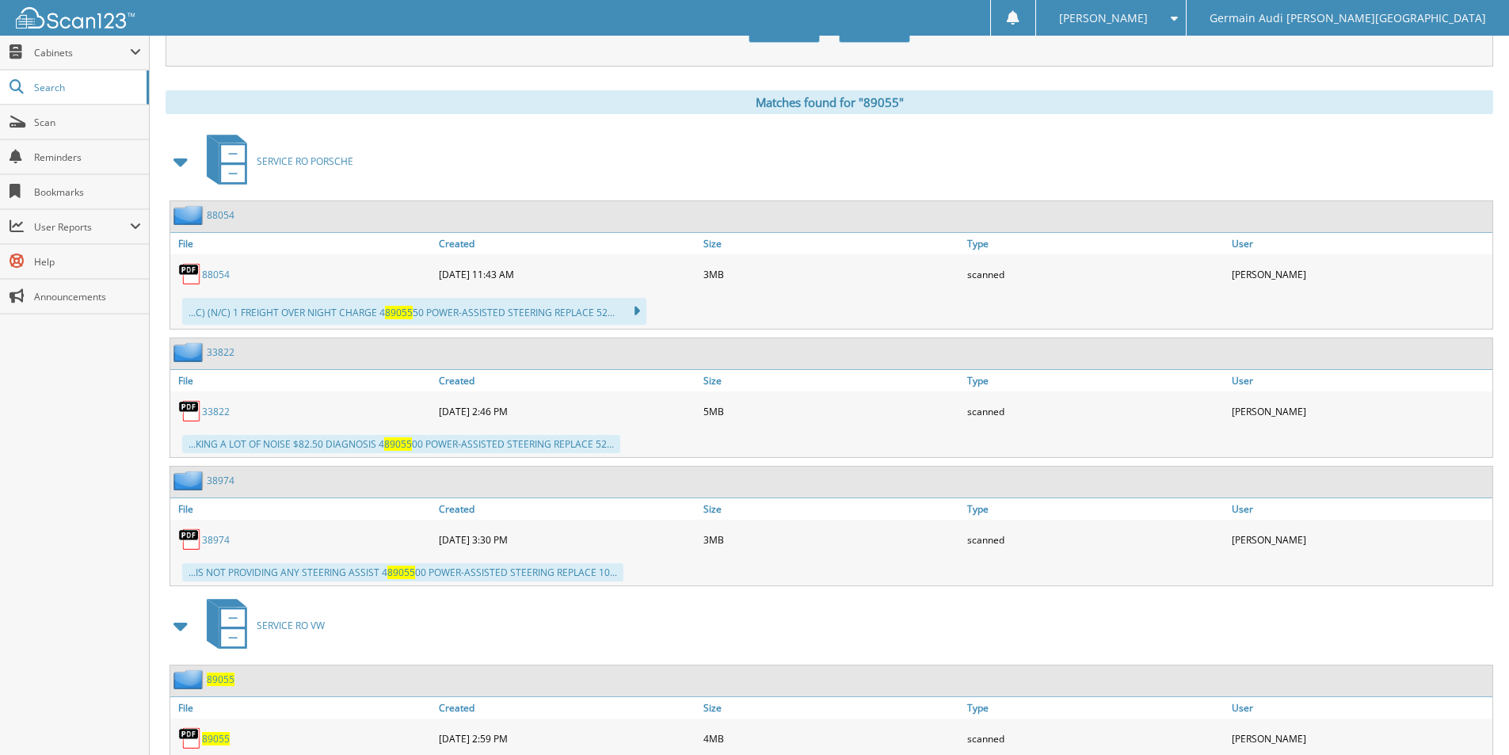
scroll to position [657, 0]
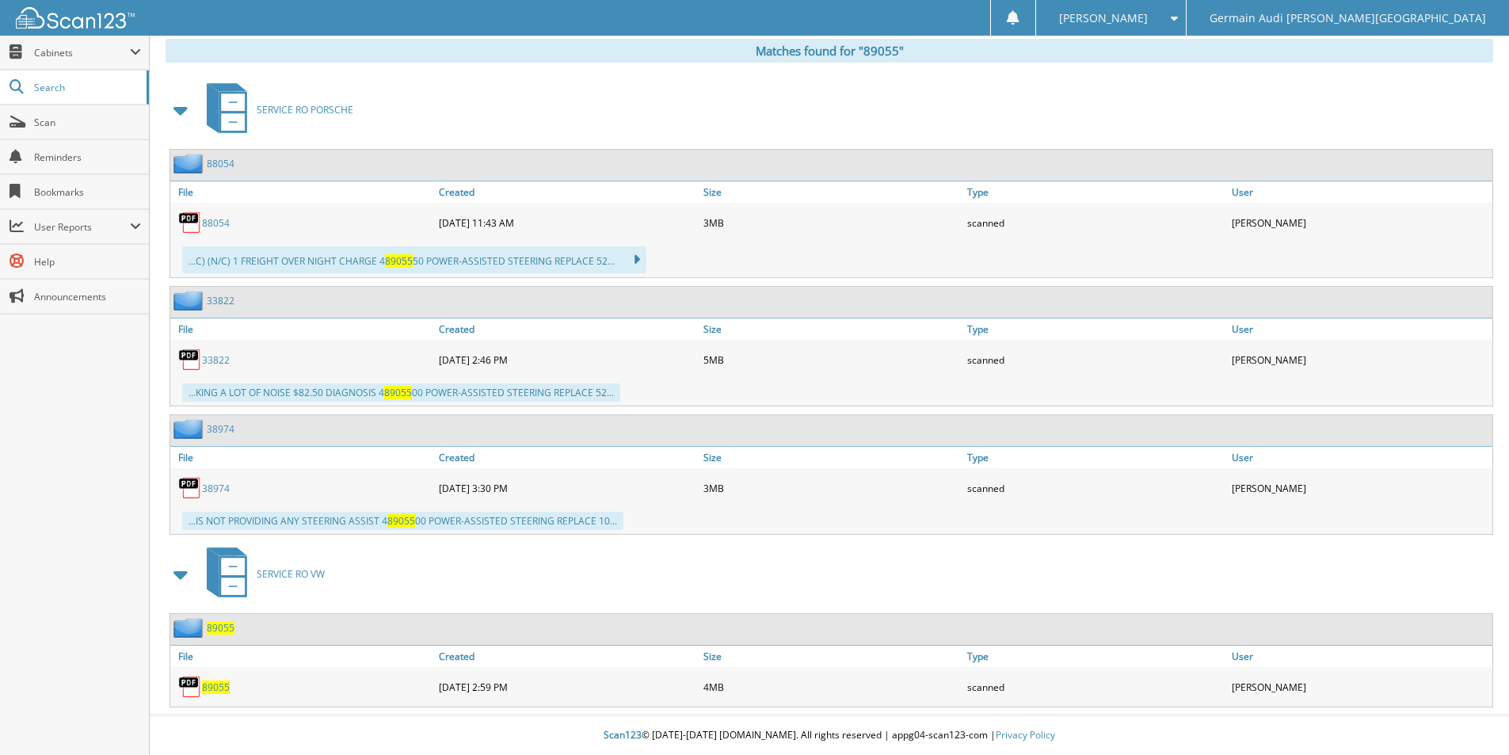
click at [222, 686] on span "89055" at bounding box center [216, 686] width 28 height 13
drag, startPoint x: 222, startPoint y: 686, endPoint x: 595, endPoint y: 648, distance: 374.9
click at [227, 683] on span "89055" at bounding box center [216, 686] width 28 height 13
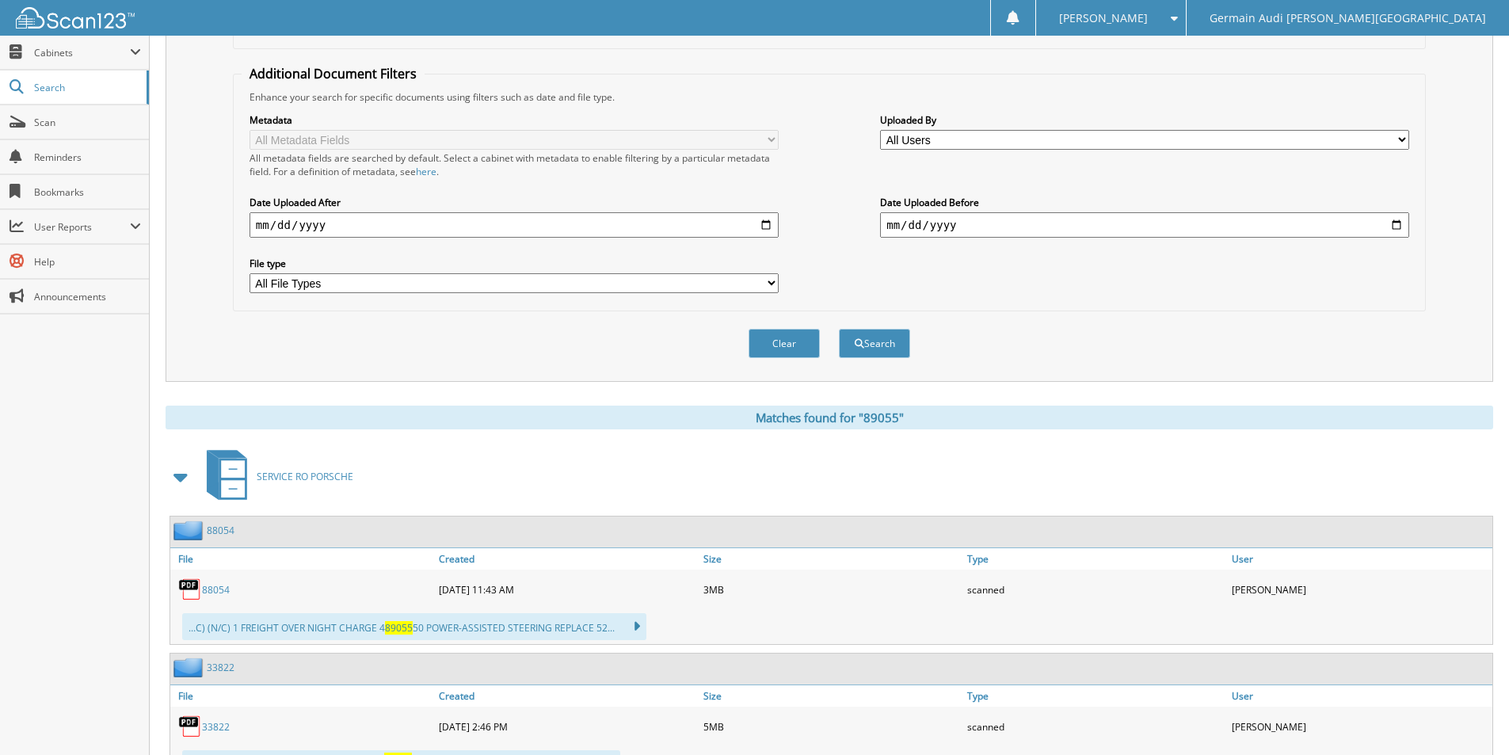
scroll to position [23, 0]
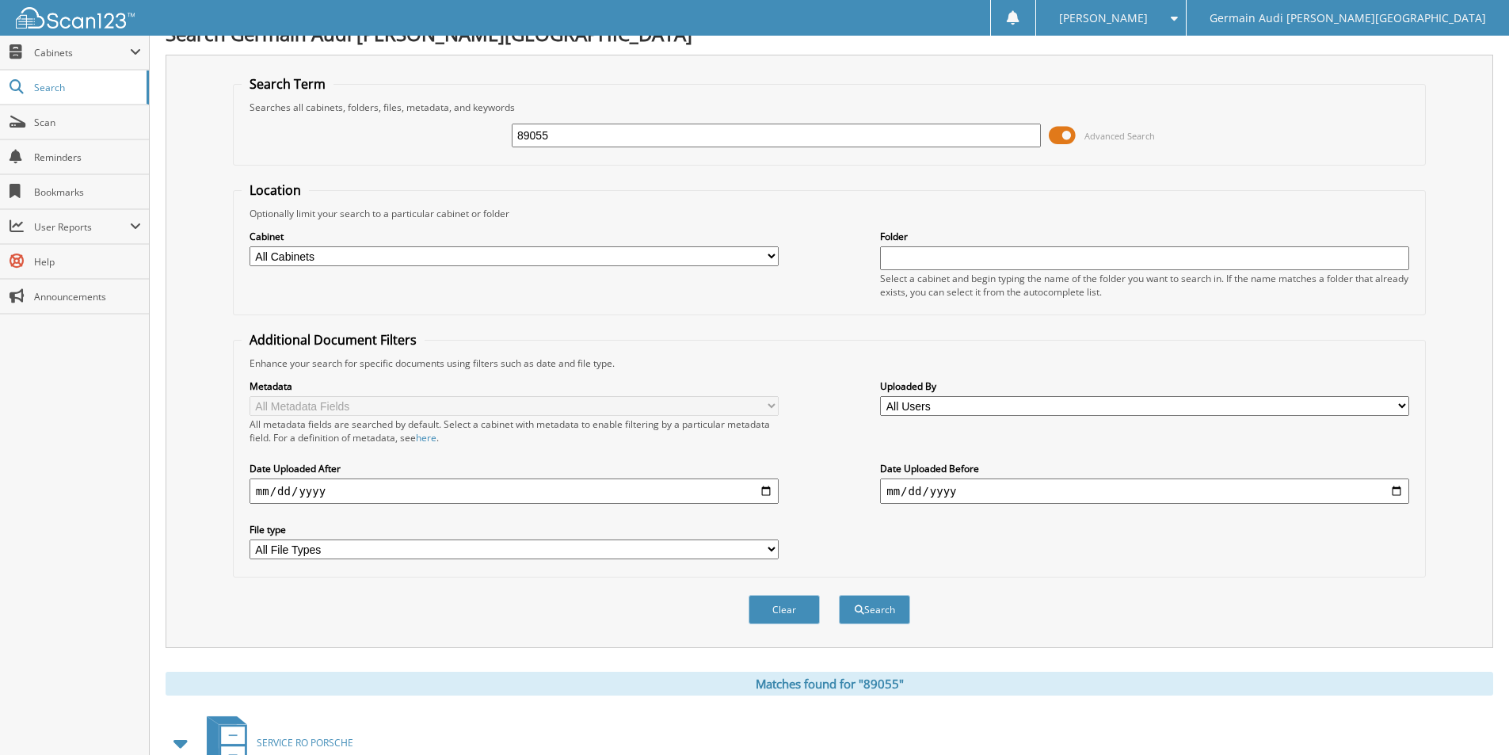
click at [559, 131] on input "89055" at bounding box center [776, 136] width 529 height 24
drag, startPoint x: 559, startPoint y: 131, endPoint x: 636, endPoint y: 139, distance: 77.2
click at [565, 132] on input "89055" at bounding box center [776, 136] width 529 height 24
type input "89137"
click at [866, 619] on button "Search" at bounding box center [874, 609] width 71 height 29
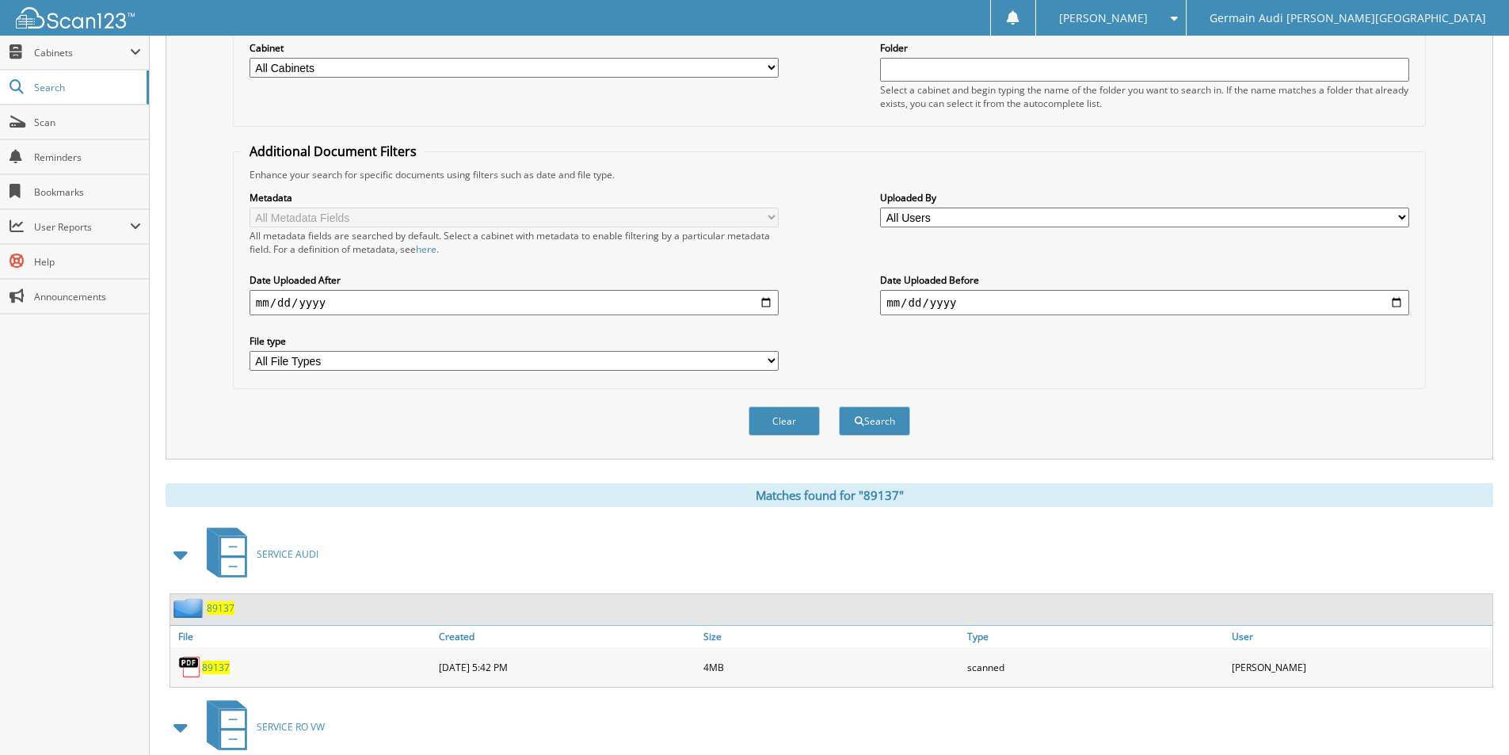
scroll to position [365, 0]
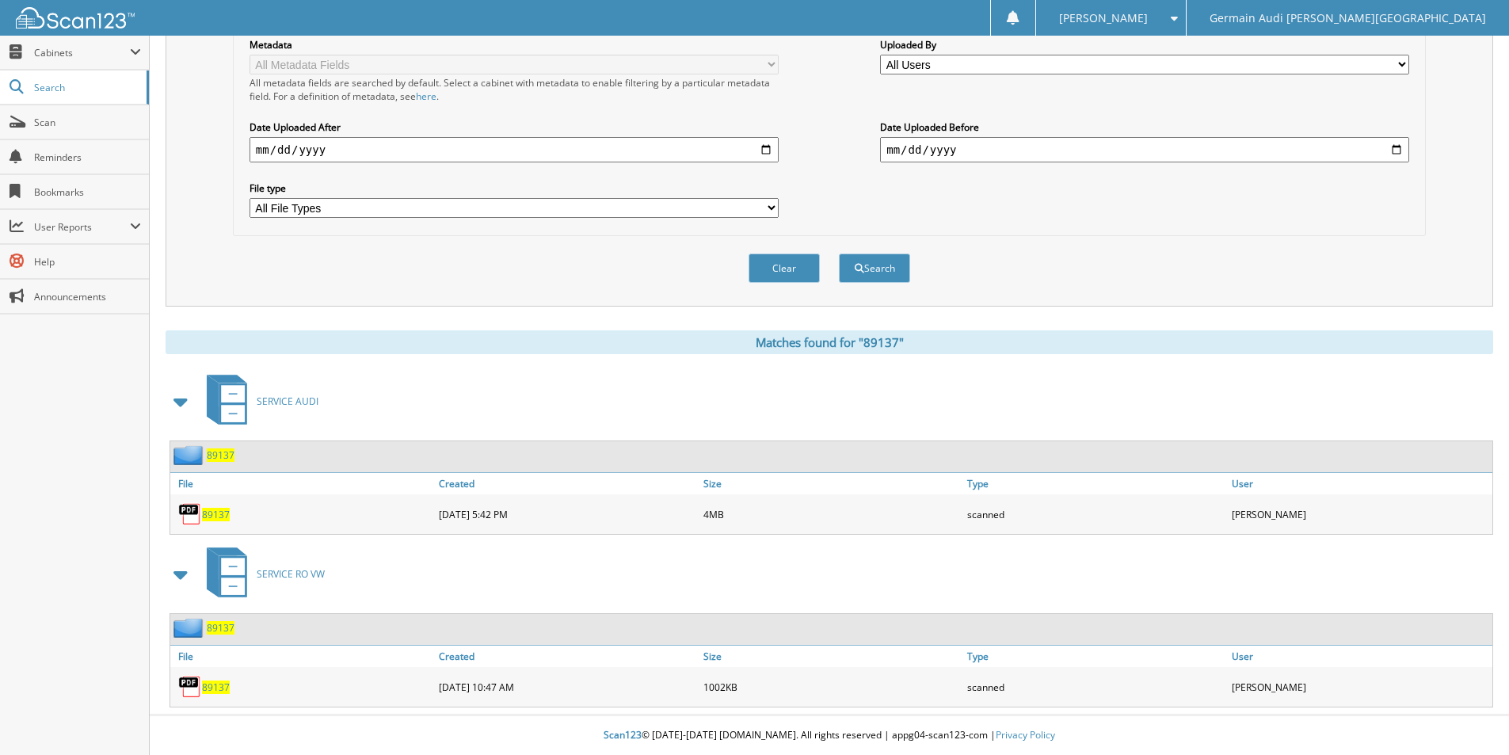
click at [224, 513] on span "89137" at bounding box center [216, 514] width 28 height 13
drag, startPoint x: 224, startPoint y: 513, endPoint x: 210, endPoint y: 268, distance: 245.1
click at [216, 482] on div "File Created Size Type User 89137" at bounding box center [831, 503] width 1322 height 62
click at [211, 515] on span "89137" at bounding box center [216, 514] width 28 height 13
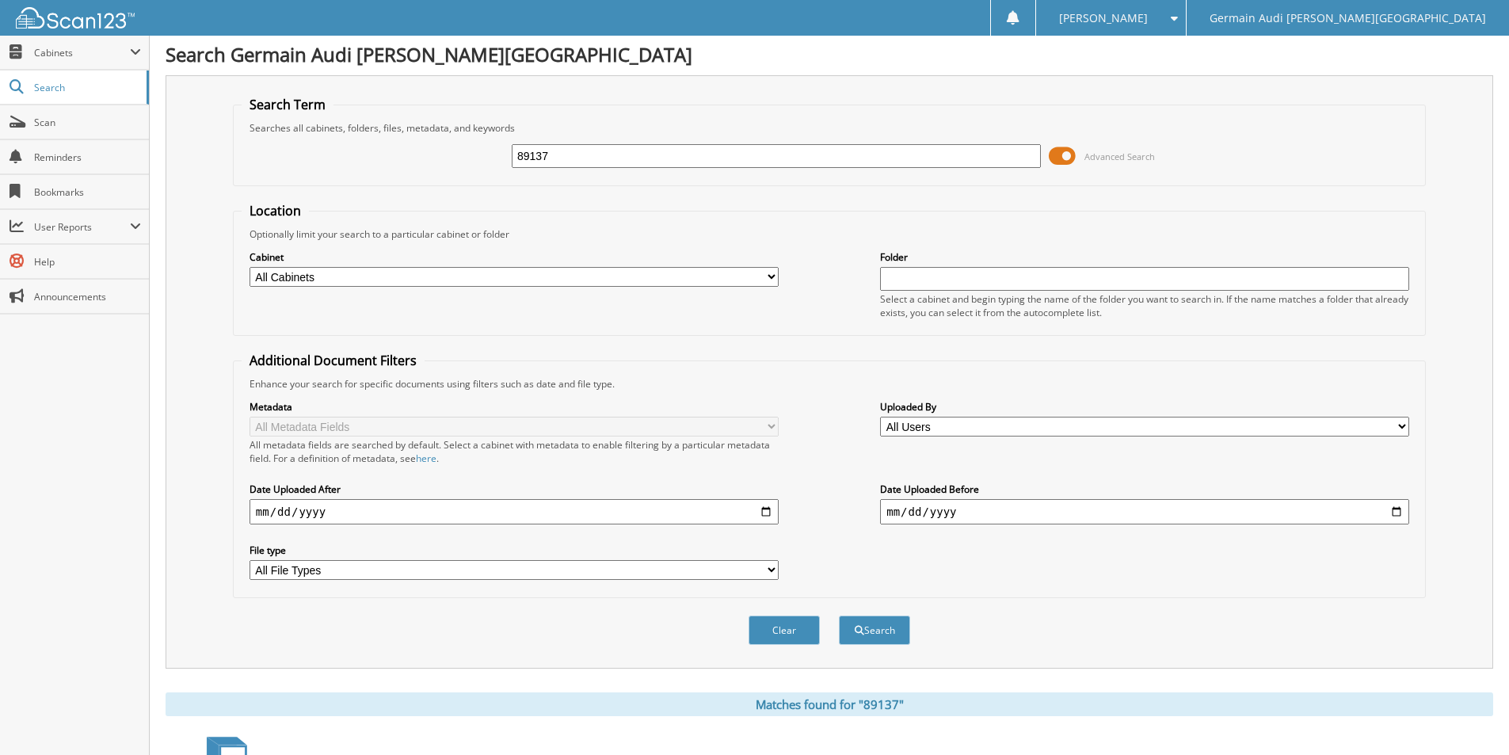
scroll to position [0, 0]
click at [556, 154] on input "89137" at bounding box center [776, 159] width 529 height 24
type input "89147"
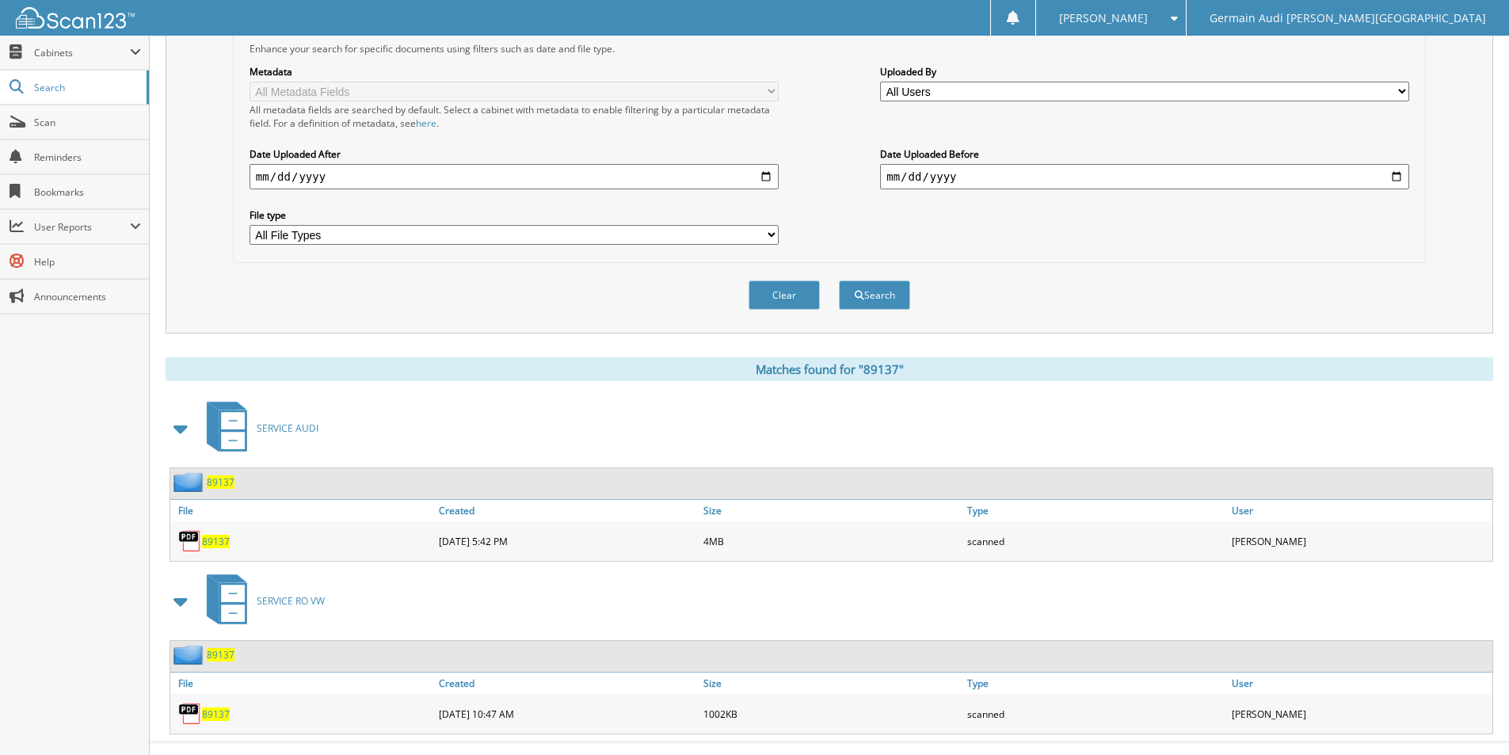
scroll to position [365, 0]
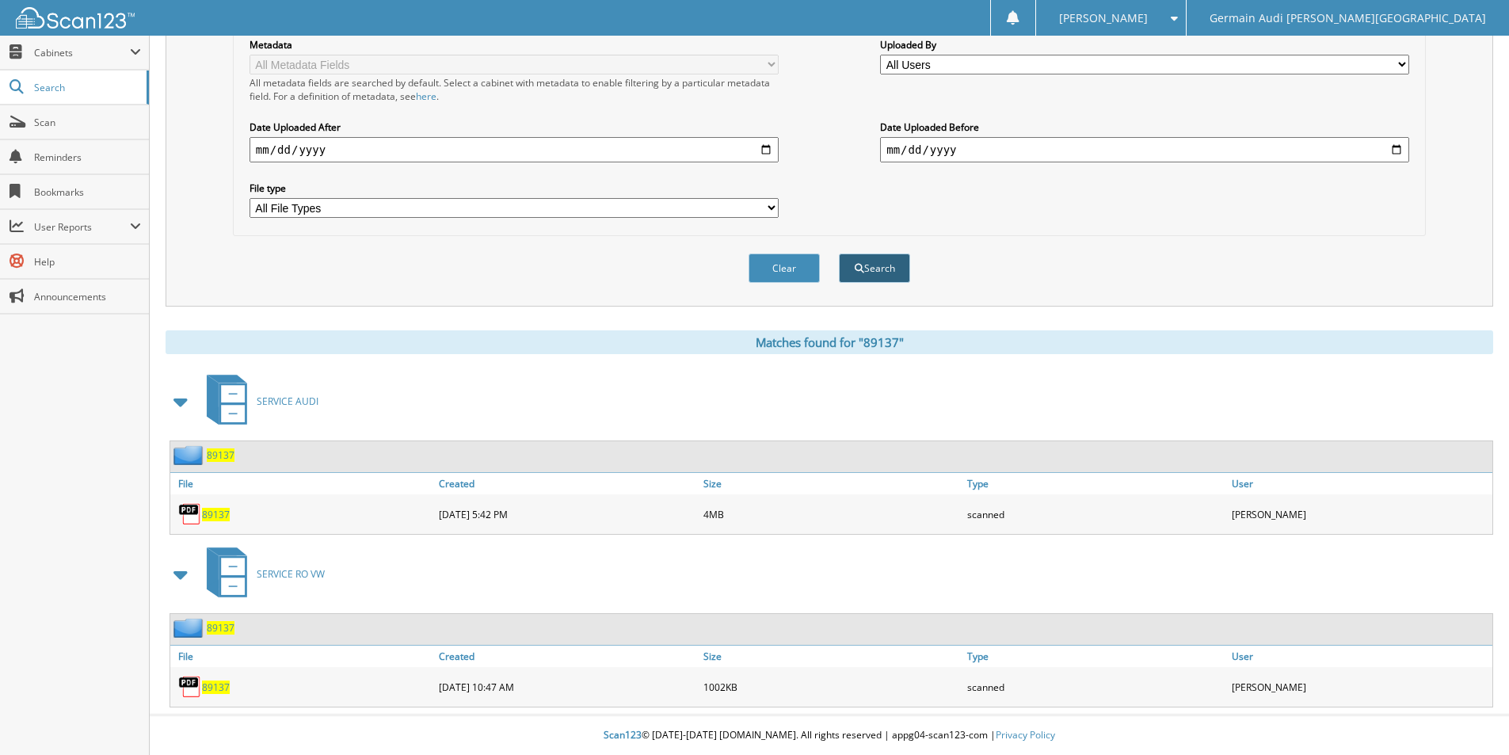
click at [867, 271] on button "Search" at bounding box center [874, 267] width 71 height 29
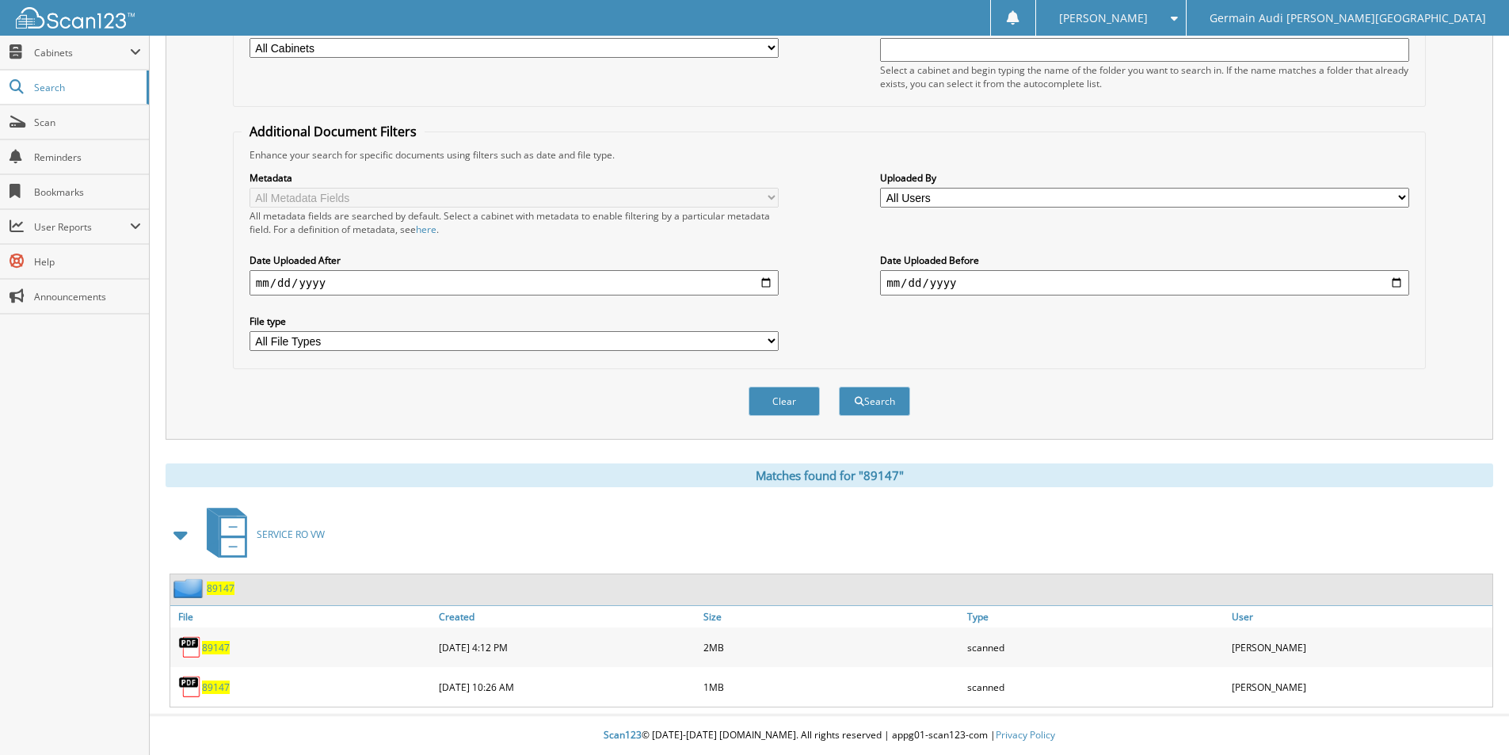
scroll to position [232, 0]
click at [215, 646] on span "89147" at bounding box center [216, 647] width 28 height 13
drag, startPoint x: 215, startPoint y: 646, endPoint x: 316, endPoint y: 572, distance: 125.8
click at [219, 631] on div "89147" at bounding box center [302, 647] width 265 height 32
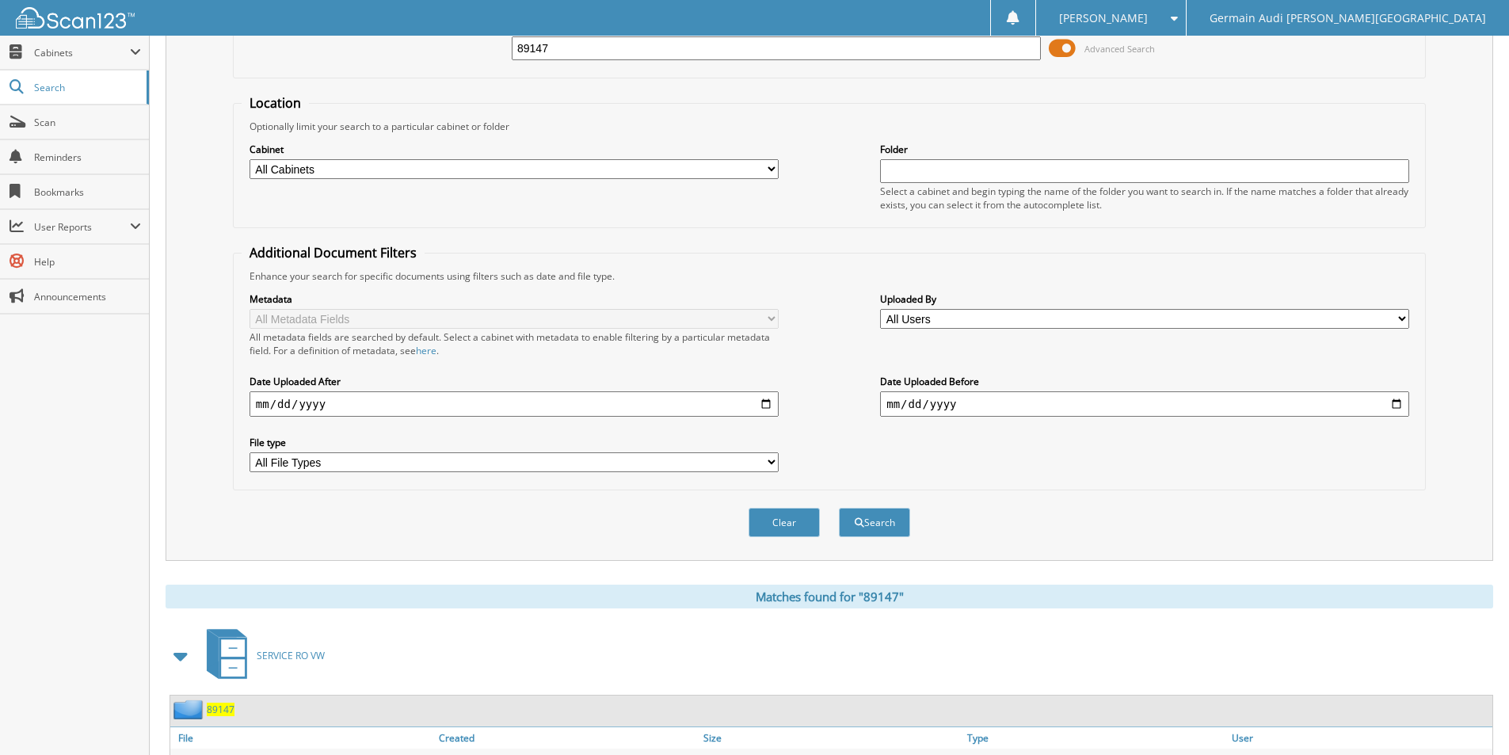
scroll to position [0, 0]
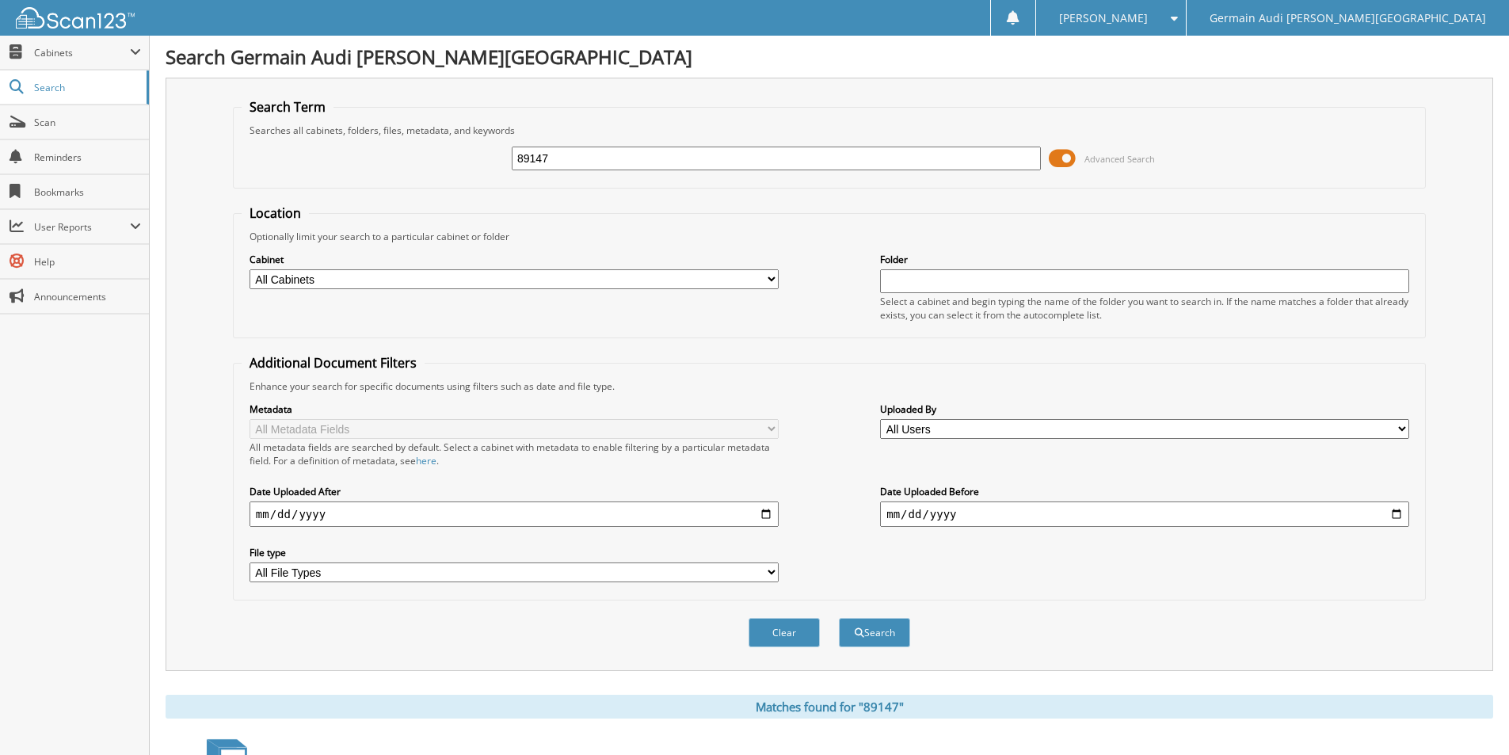
click at [572, 156] on input "89147" at bounding box center [776, 159] width 529 height 24
type input "89152"
click at [839, 618] on button "Search" at bounding box center [874, 632] width 71 height 29
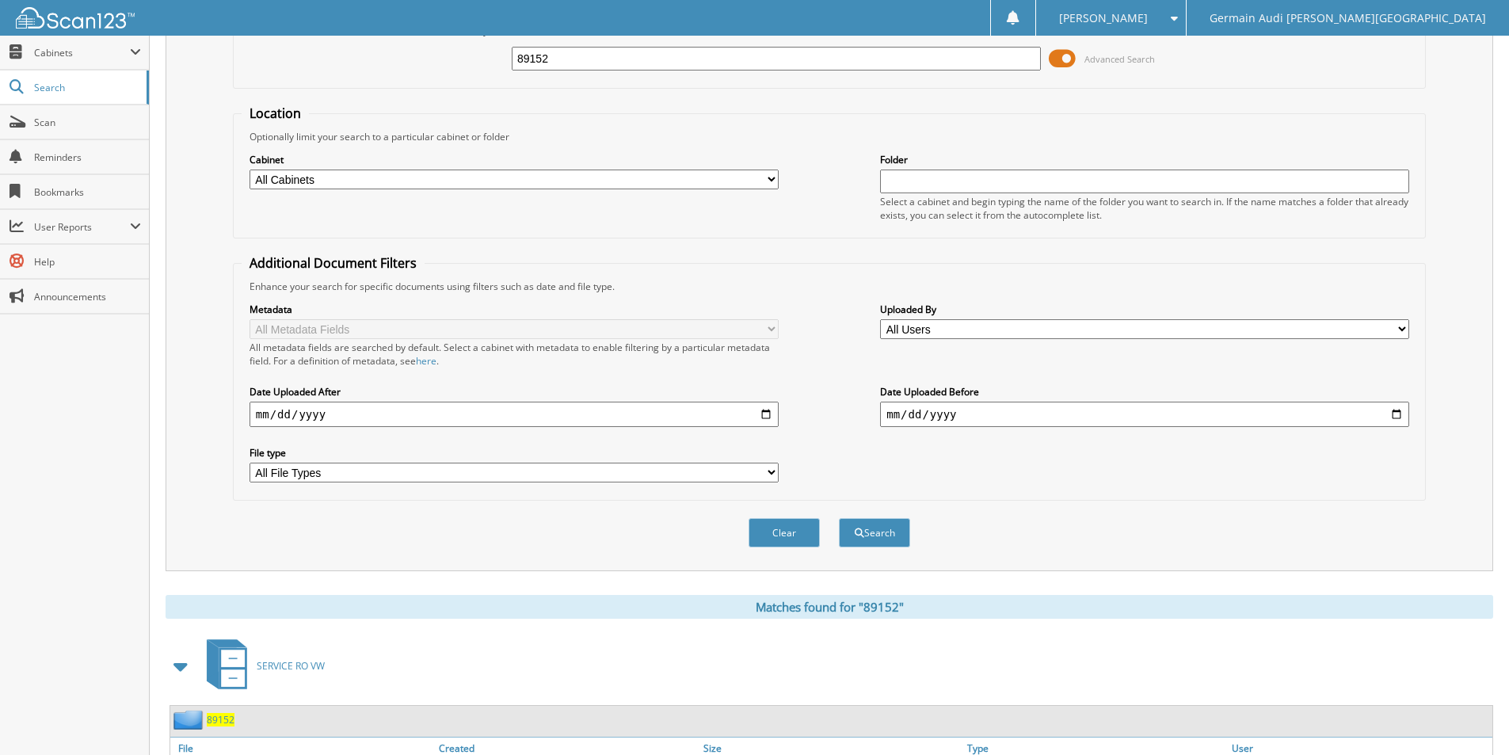
scroll to position [232, 0]
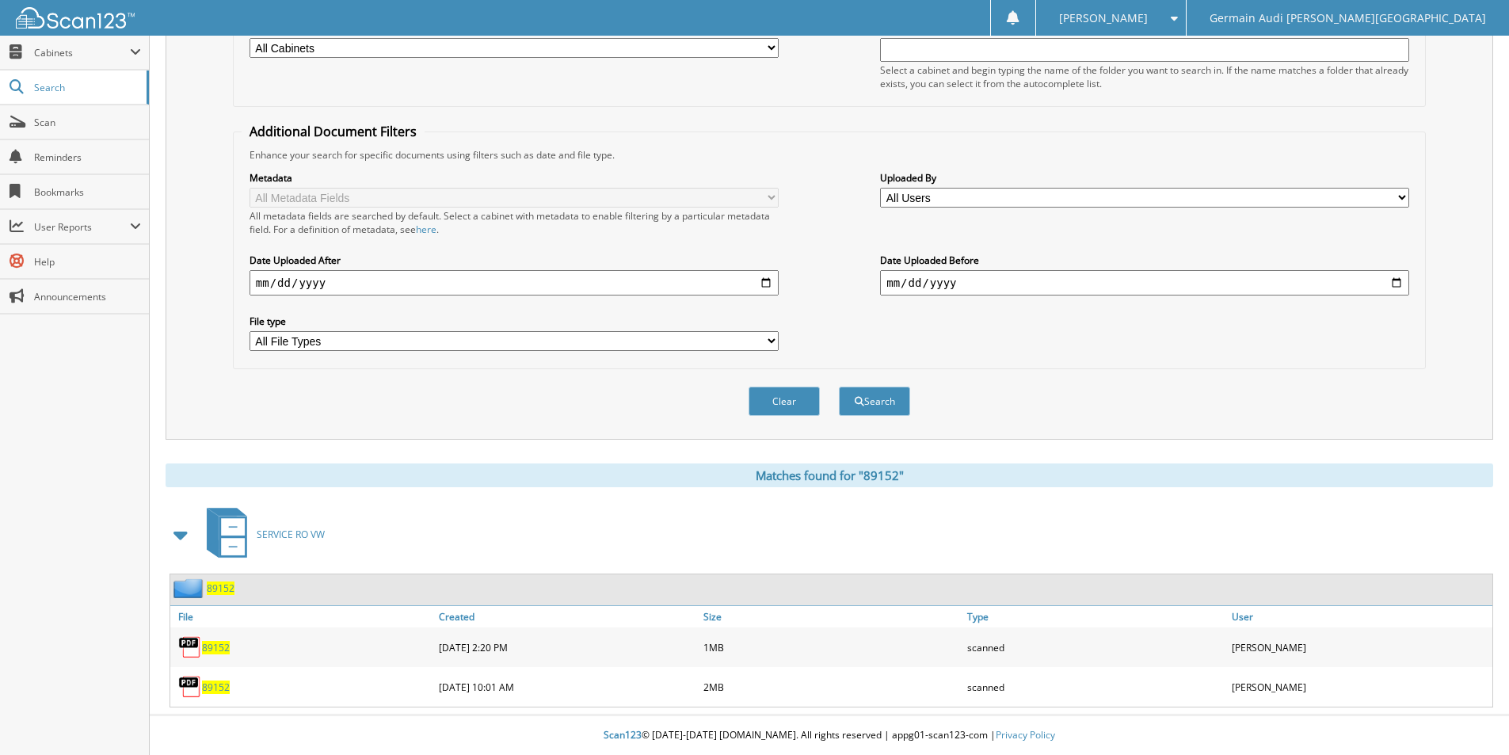
click at [217, 680] on span "89152" at bounding box center [216, 686] width 28 height 13
drag, startPoint x: 217, startPoint y: 680, endPoint x: 198, endPoint y: 501, distance: 180.8
click at [217, 680] on link "89152" at bounding box center [216, 686] width 28 height 13
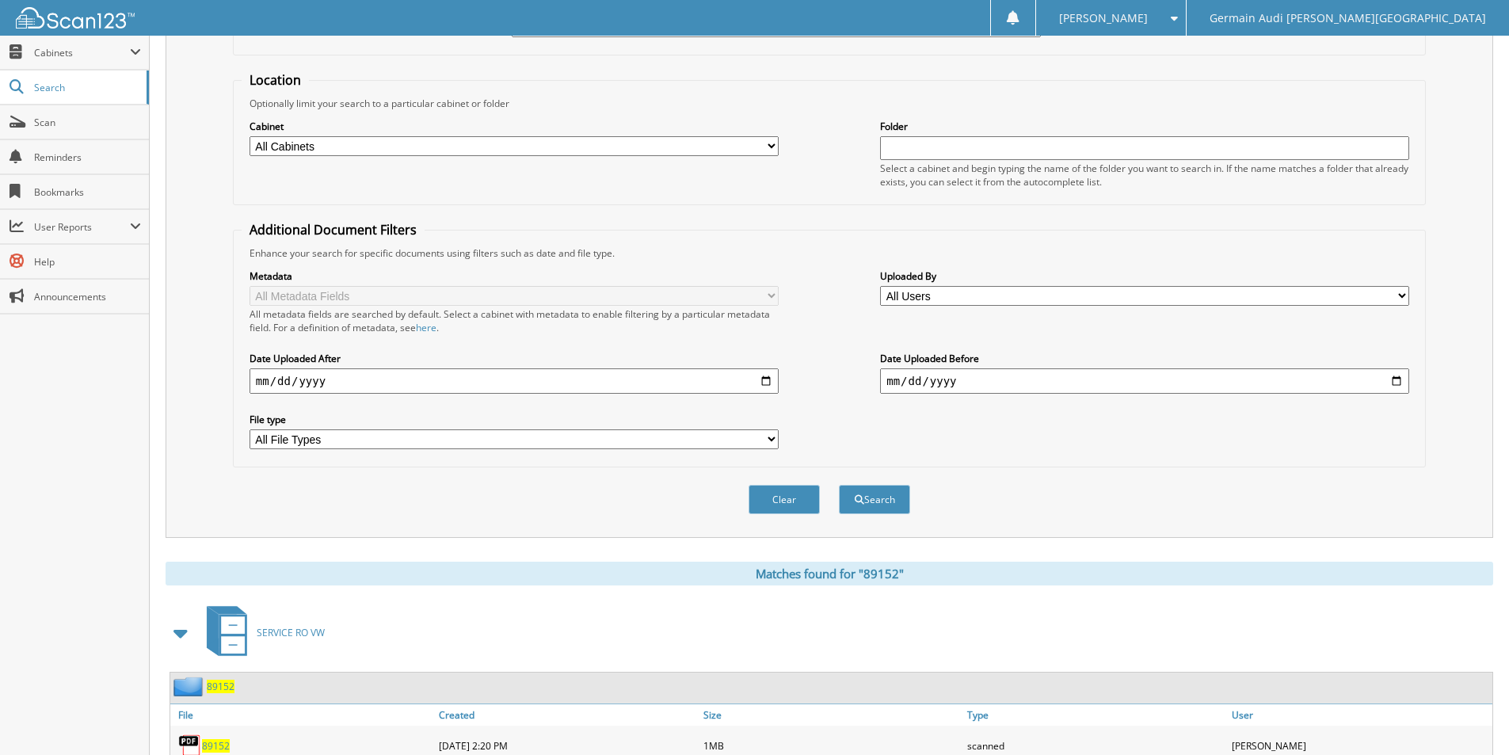
scroll to position [0, 0]
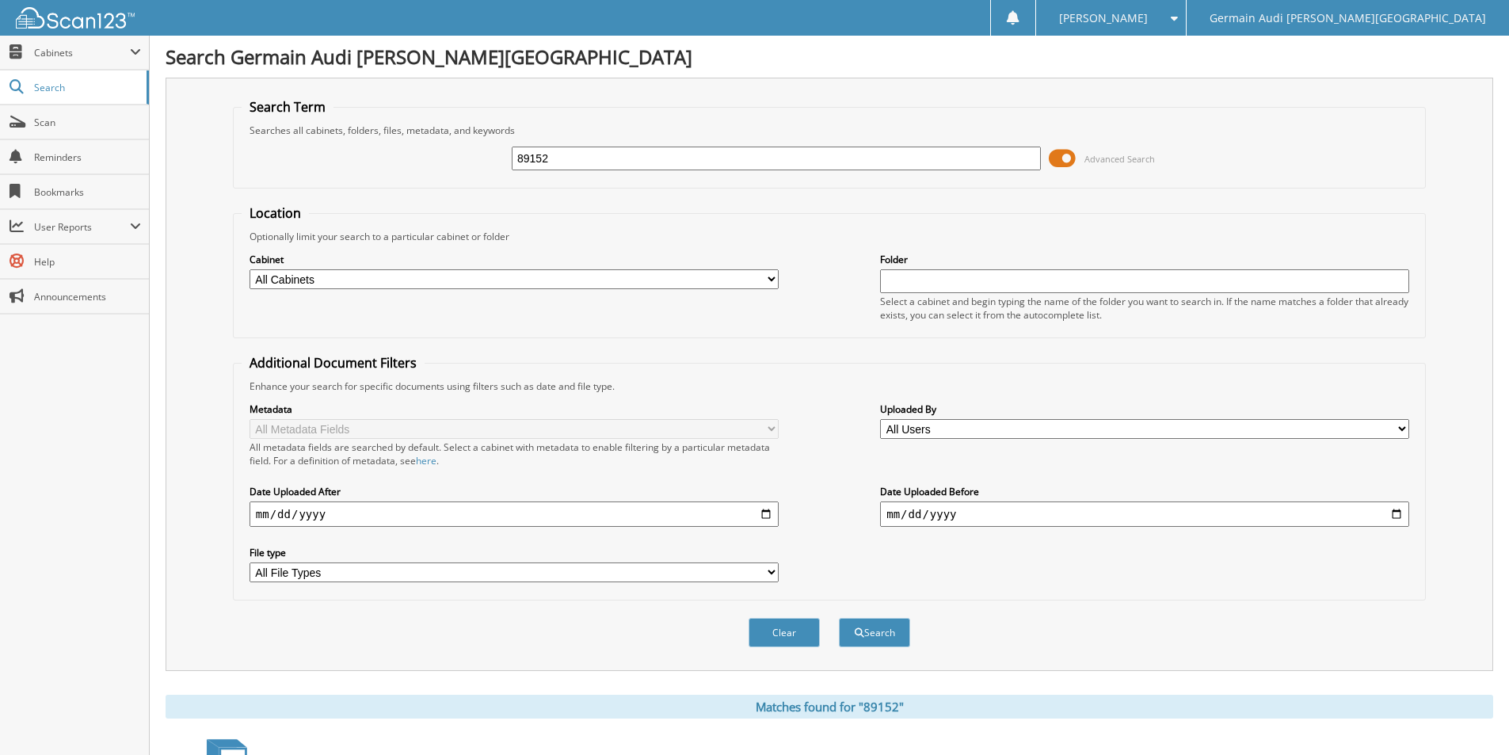
click at [70, 7] on img at bounding box center [75, 17] width 119 height 21
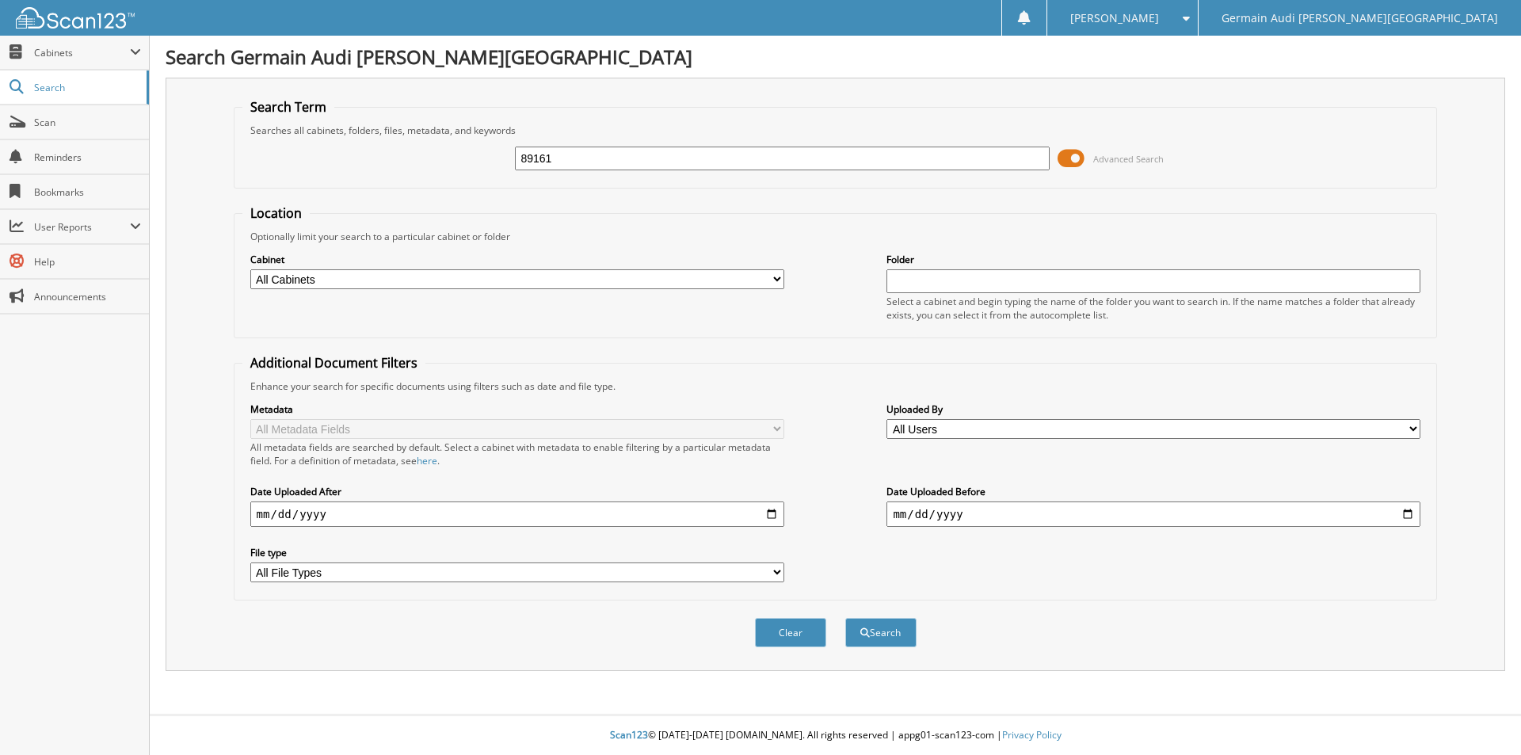
type input "89161"
click at [845, 618] on button "Search" at bounding box center [880, 632] width 71 height 29
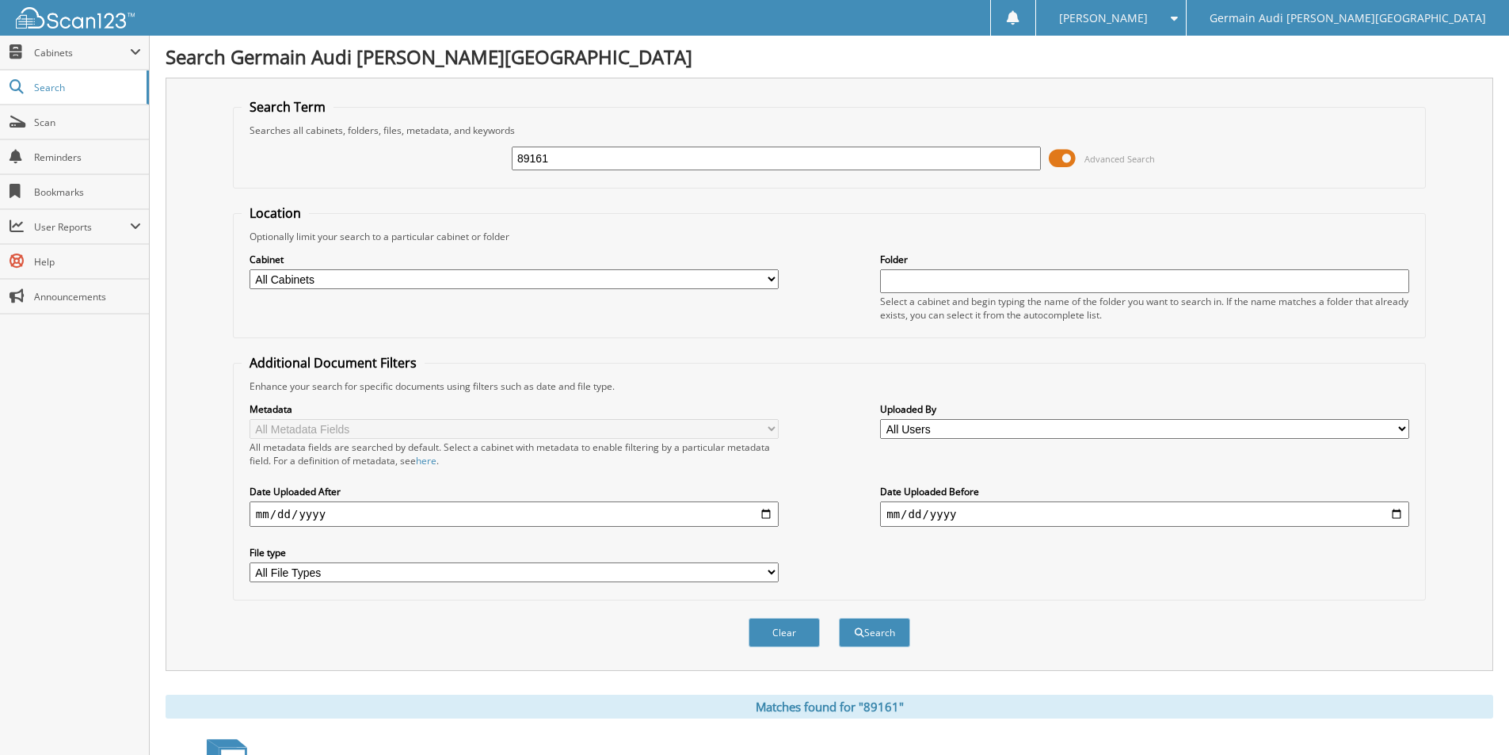
click at [556, 158] on input "89161" at bounding box center [776, 159] width 529 height 24
drag, startPoint x: 556, startPoint y: 158, endPoint x: 805, endPoint y: 155, distance: 248.7
click at [568, 162] on input "89161" at bounding box center [776, 159] width 529 height 24
type input "42574"
click at [839, 618] on button "Search" at bounding box center [874, 632] width 71 height 29
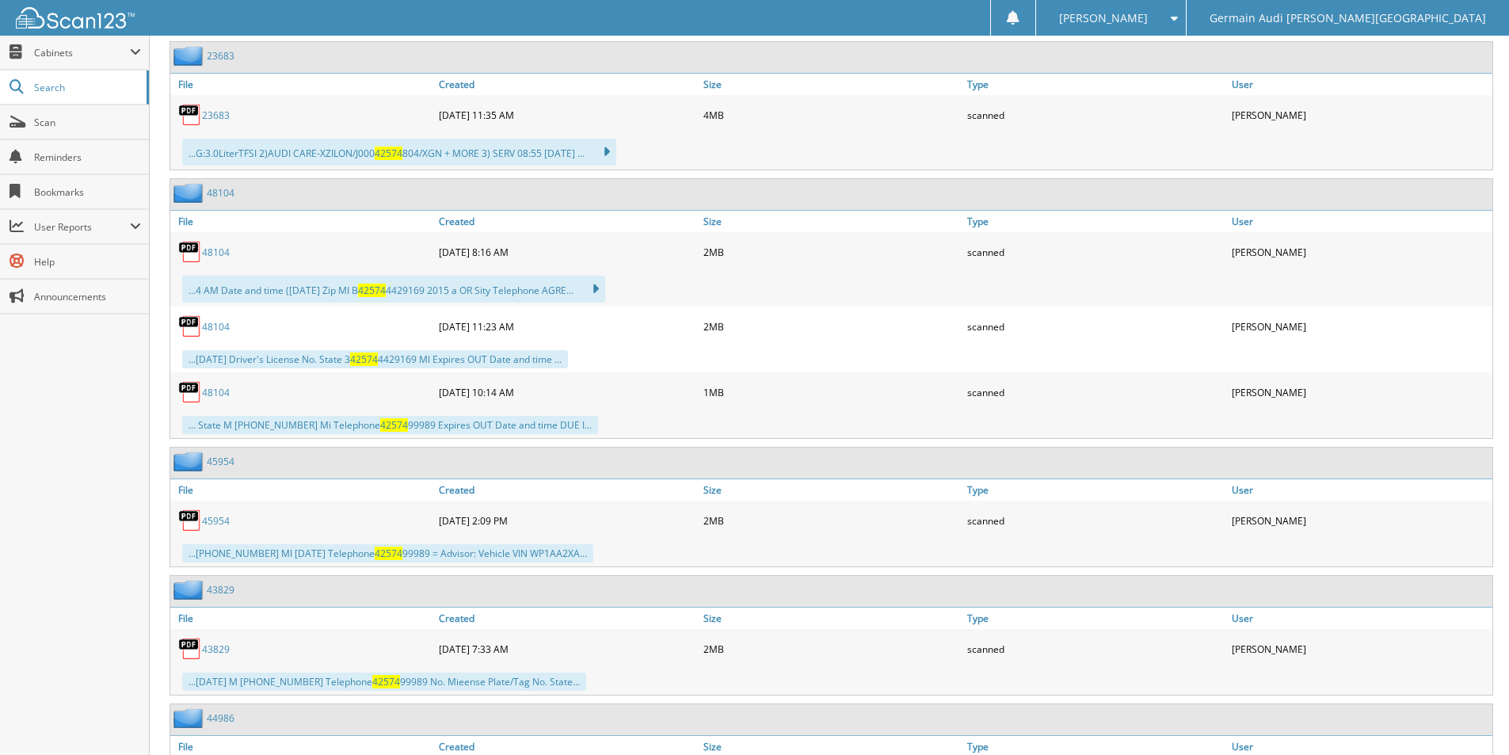
scroll to position [1676, 0]
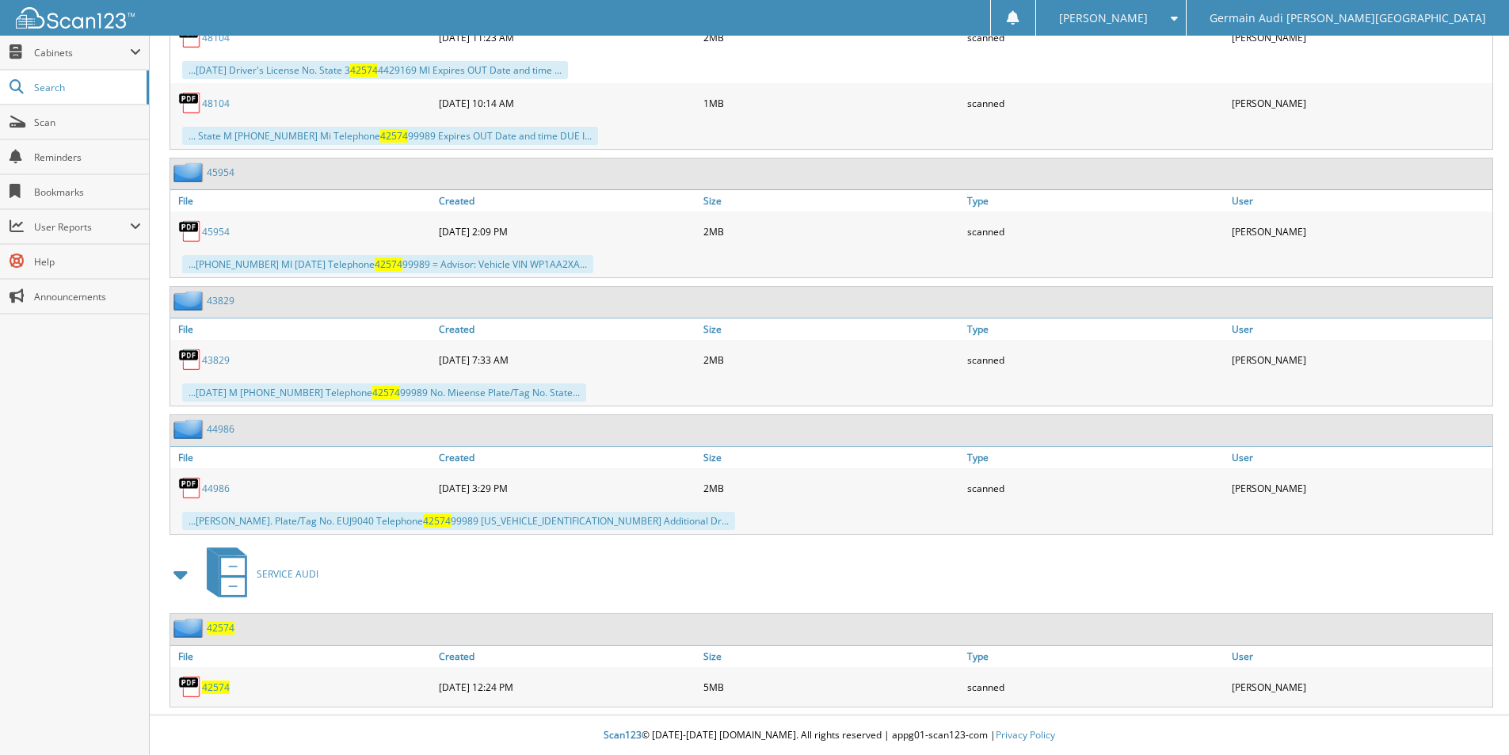
click at [218, 688] on span "42574" at bounding box center [216, 686] width 28 height 13
drag, startPoint x: 218, startPoint y: 688, endPoint x: 219, endPoint y: 676, distance: 12.0
click at [218, 684] on span "42574" at bounding box center [216, 686] width 28 height 13
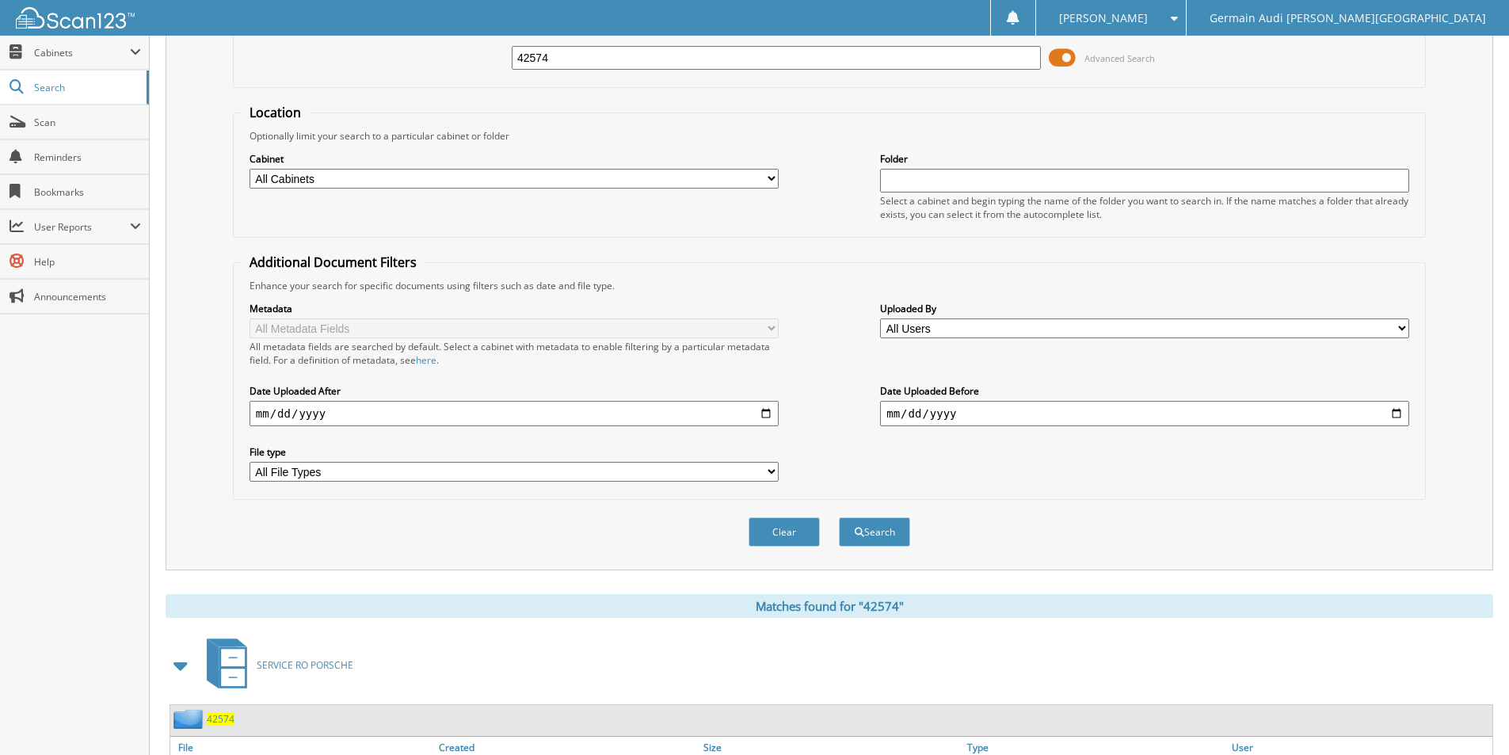
scroll to position [0, 0]
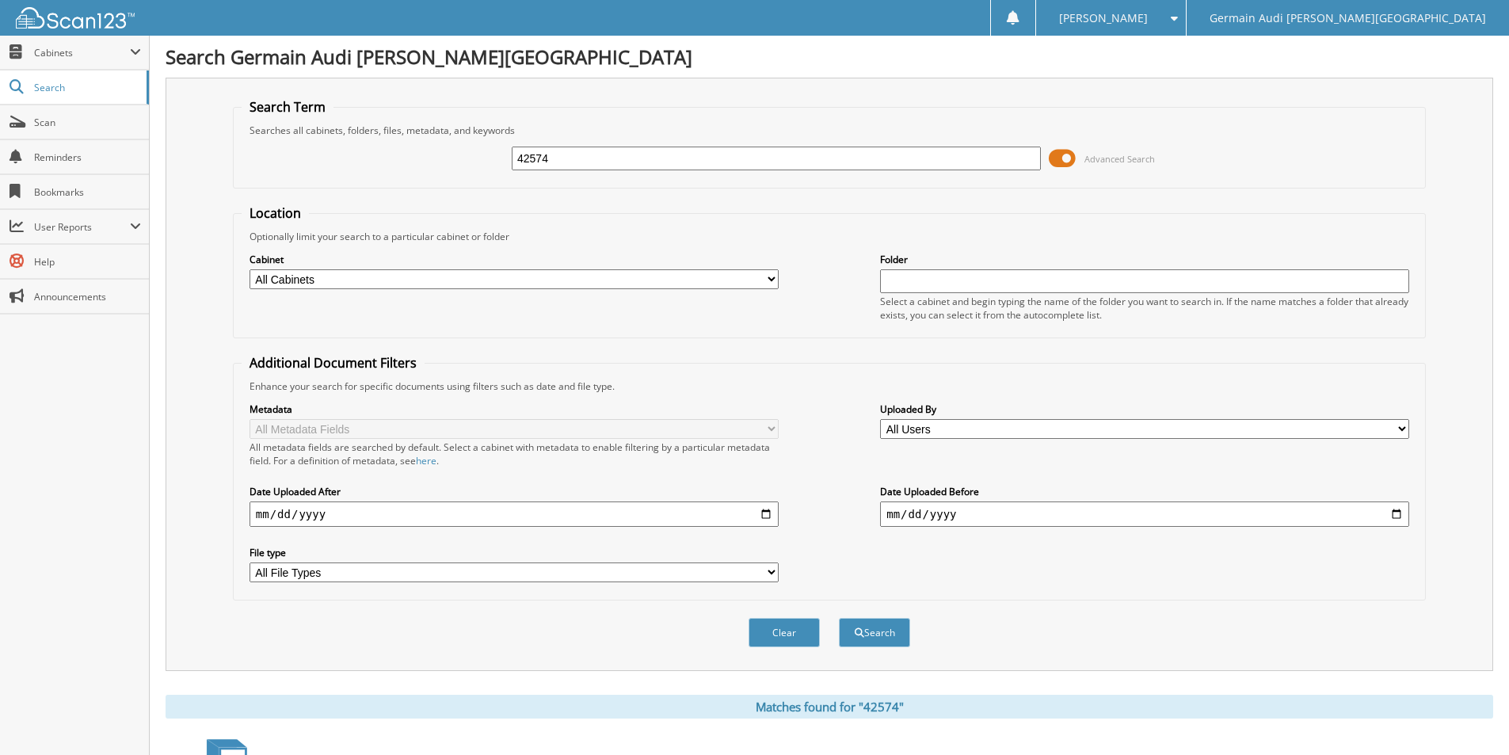
click at [558, 158] on input "42574" at bounding box center [776, 159] width 529 height 24
drag, startPoint x: 558, startPoint y: 158, endPoint x: 1142, endPoint y: 195, distance: 584.9
click at [563, 159] on input "42574" at bounding box center [776, 159] width 529 height 24
type input "42577"
